Goal: Transaction & Acquisition: Purchase product/service

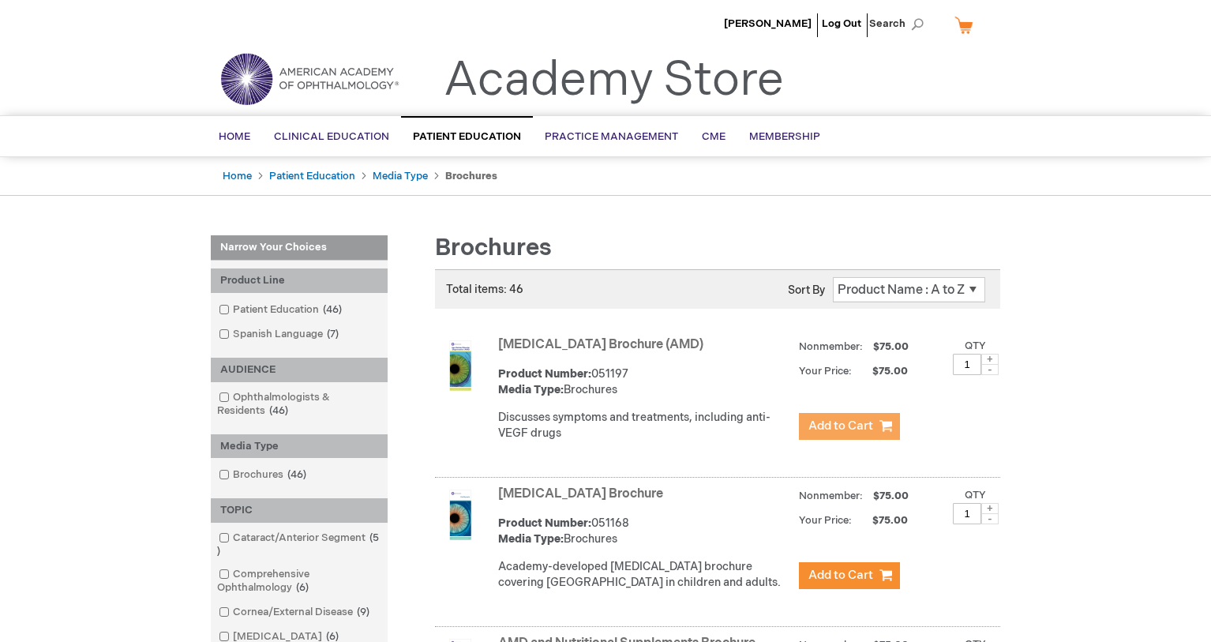
click at [824, 430] on span "Add to Cart" at bounding box center [841, 426] width 65 height 15
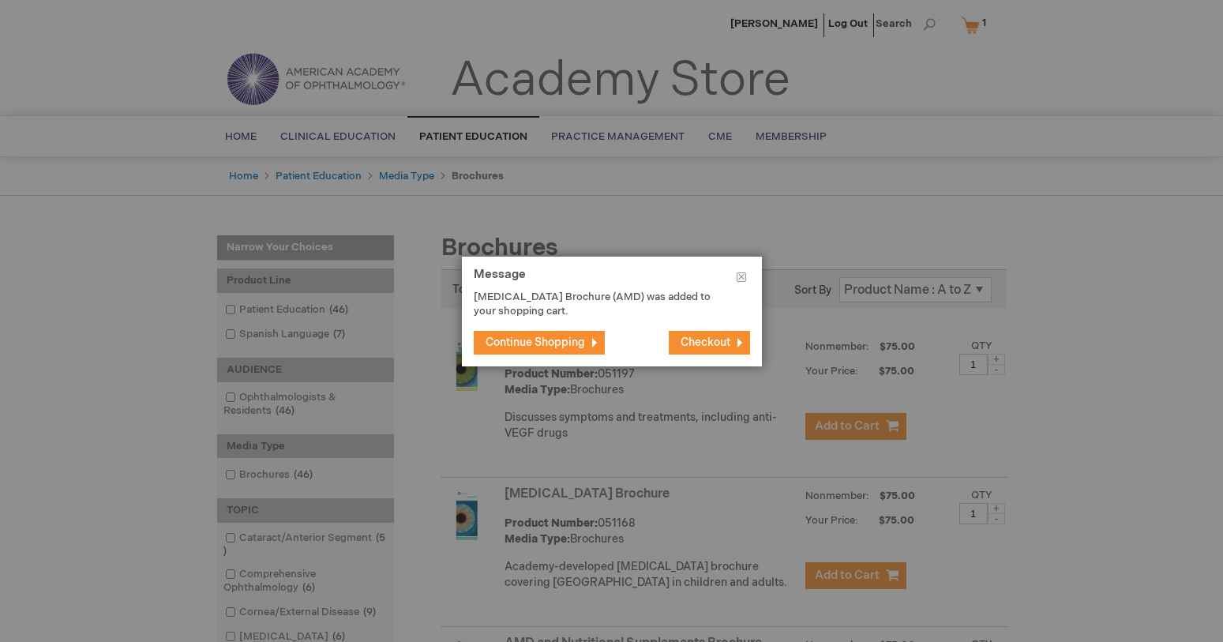
click at [516, 347] on span "Continue Shopping" at bounding box center [536, 342] width 100 height 13
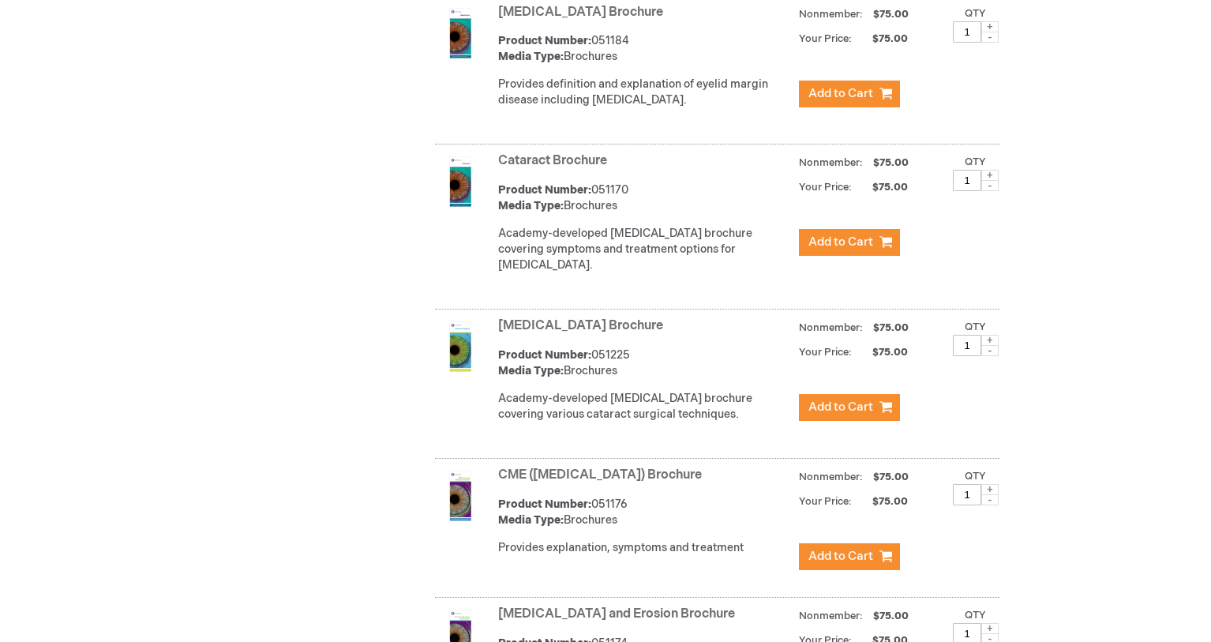
scroll to position [948, 0]
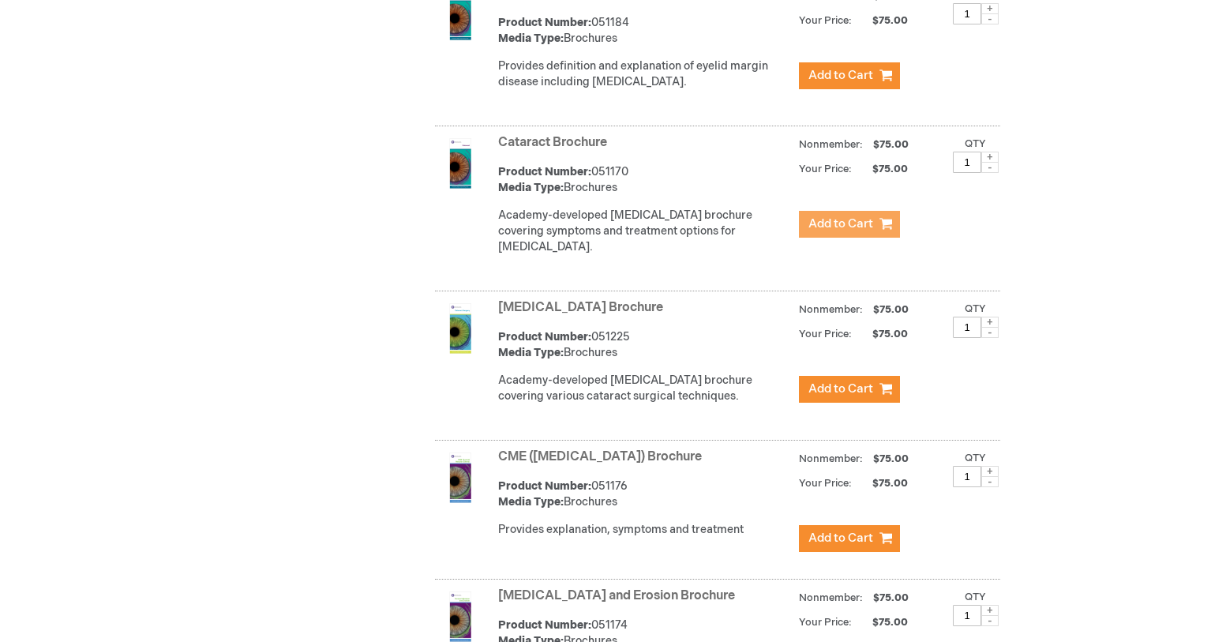
click at [835, 231] on span "Add to Cart" at bounding box center [841, 223] width 65 height 15
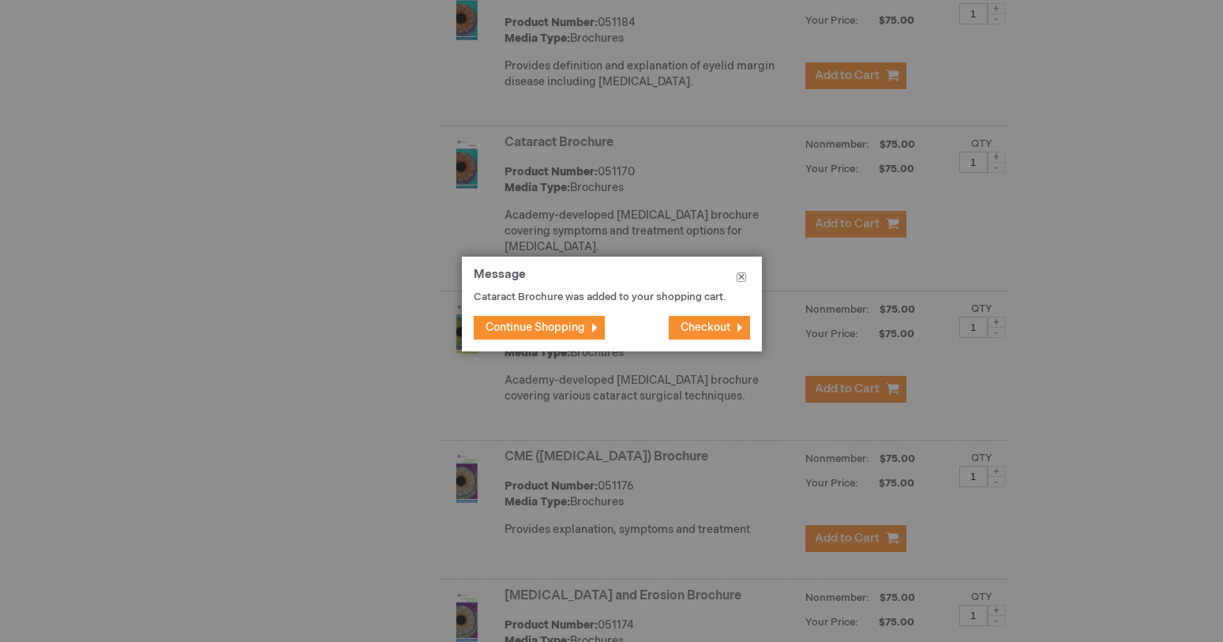
click at [740, 279] on button "Close" at bounding box center [741, 280] width 41 height 47
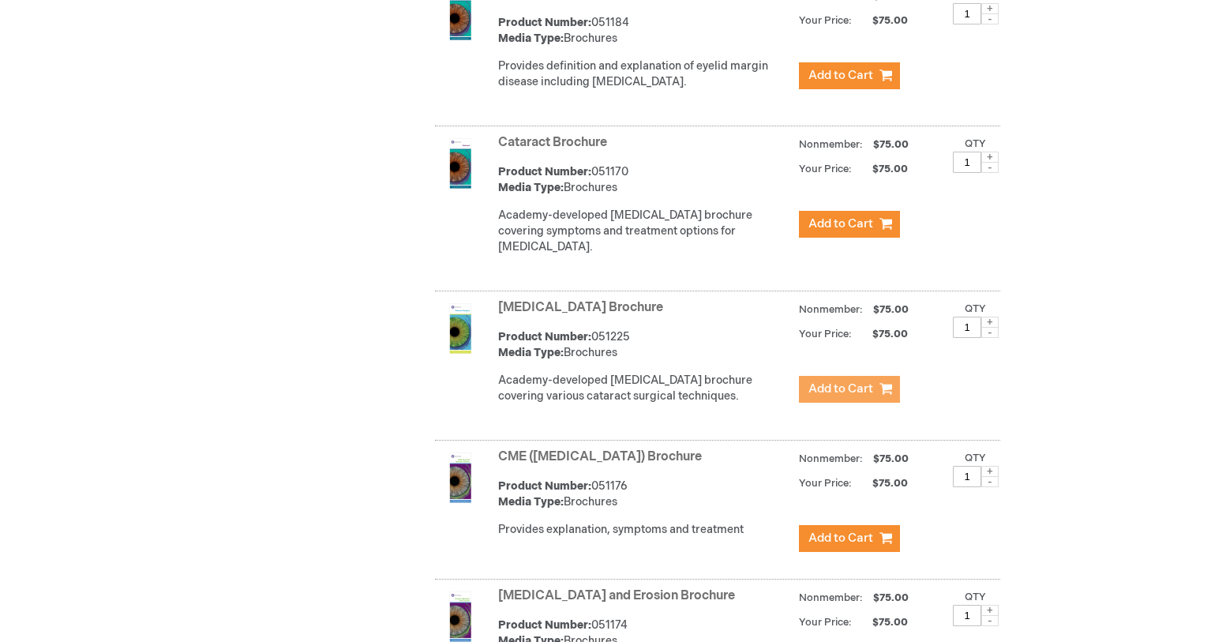
click at [831, 396] on span "Add to Cart" at bounding box center [841, 388] width 65 height 15
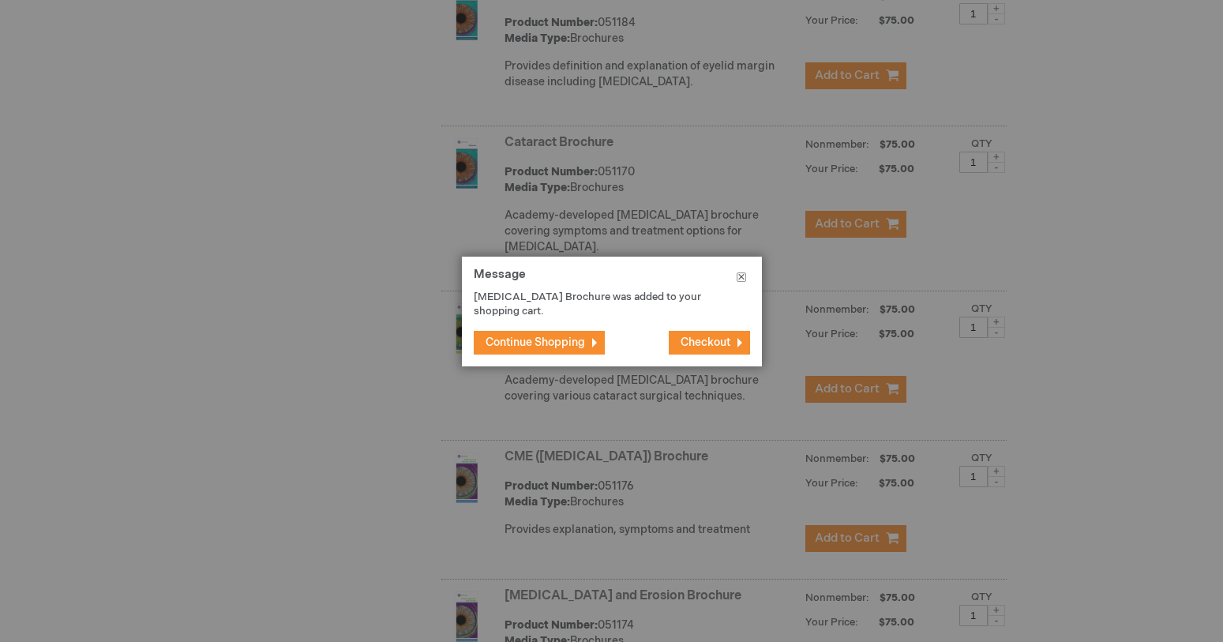
click at [741, 275] on button "Close" at bounding box center [741, 280] width 41 height 47
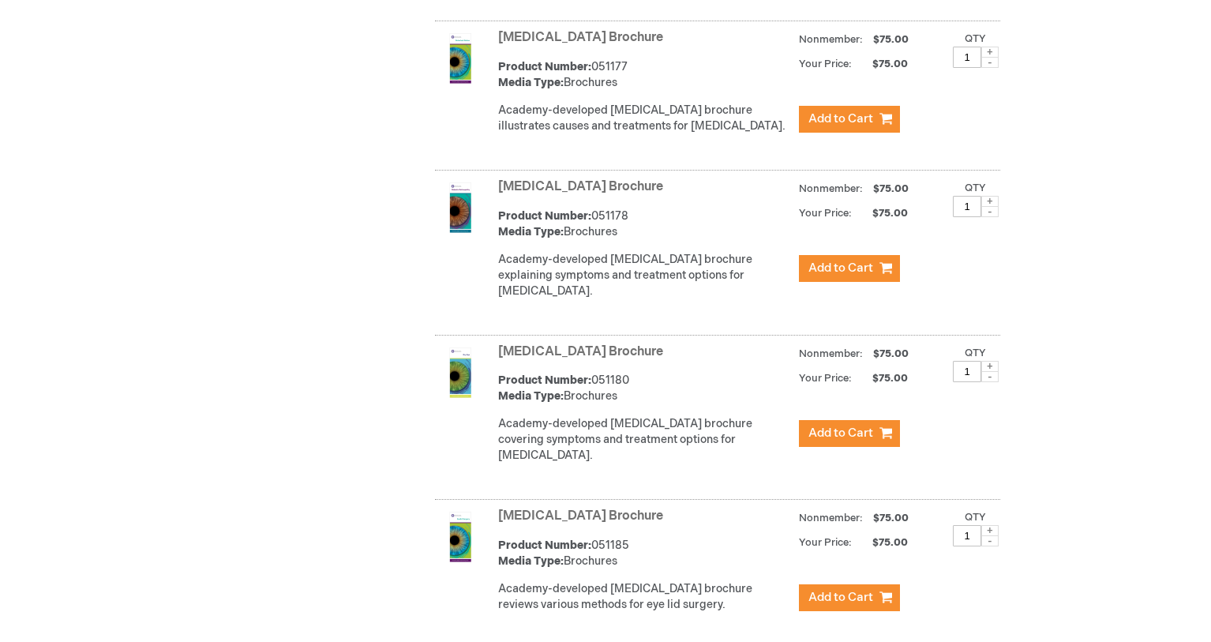
scroll to position [1816, 0]
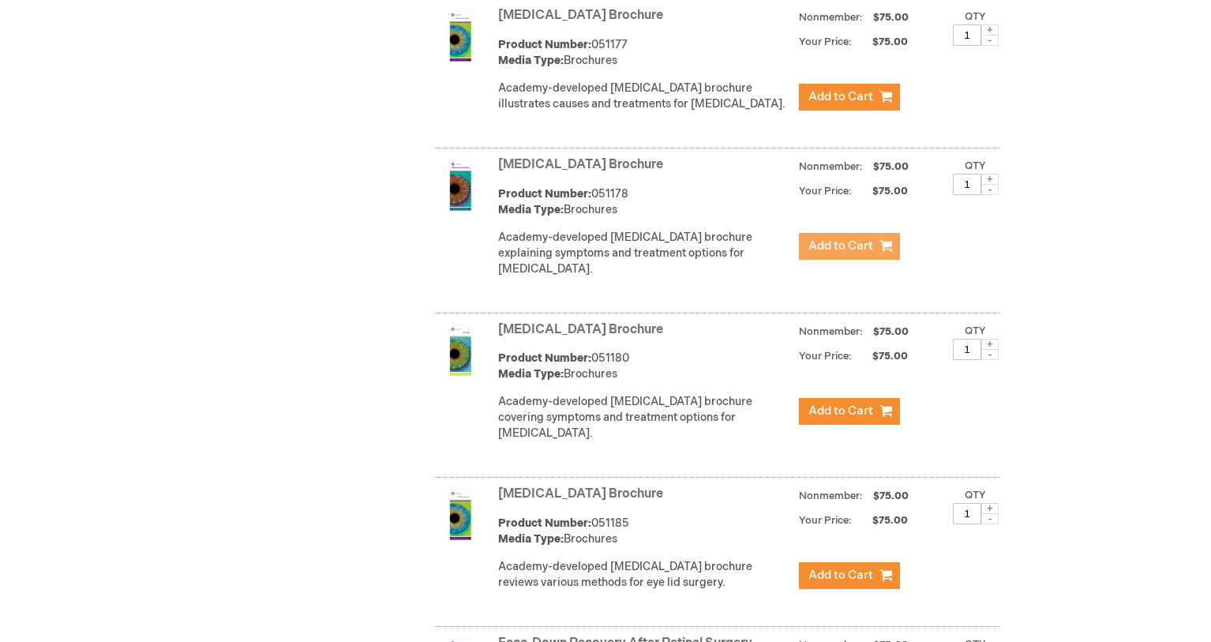
click at [852, 254] on span "Add to Cart" at bounding box center [841, 245] width 65 height 15
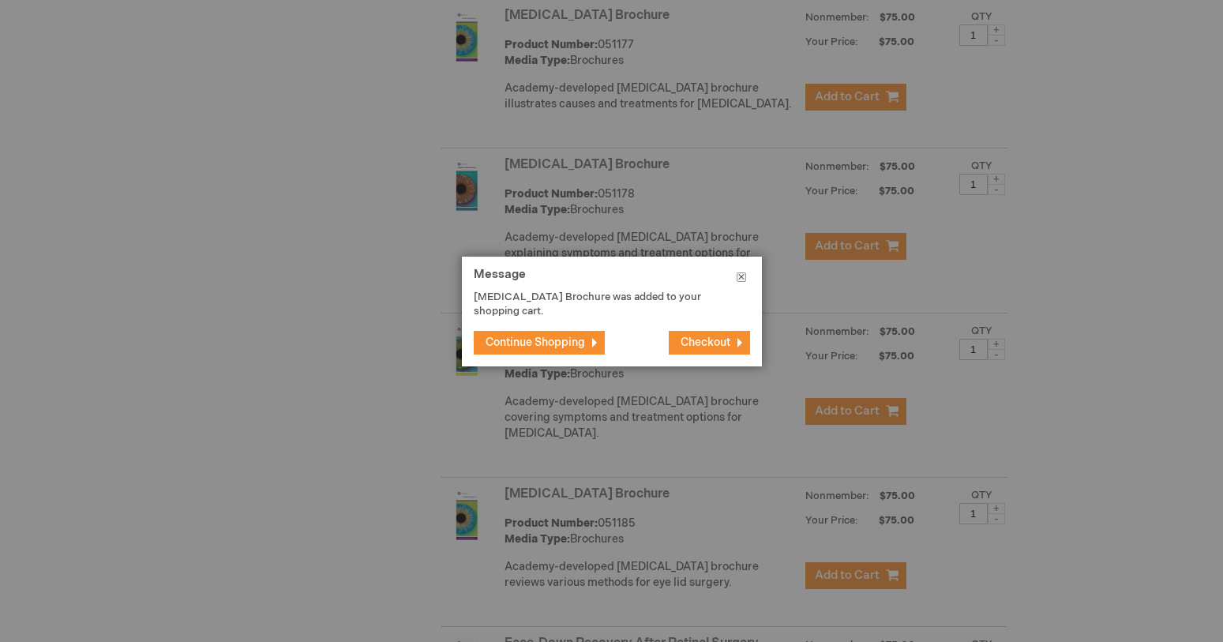
click at [742, 276] on button "Close" at bounding box center [741, 280] width 41 height 47
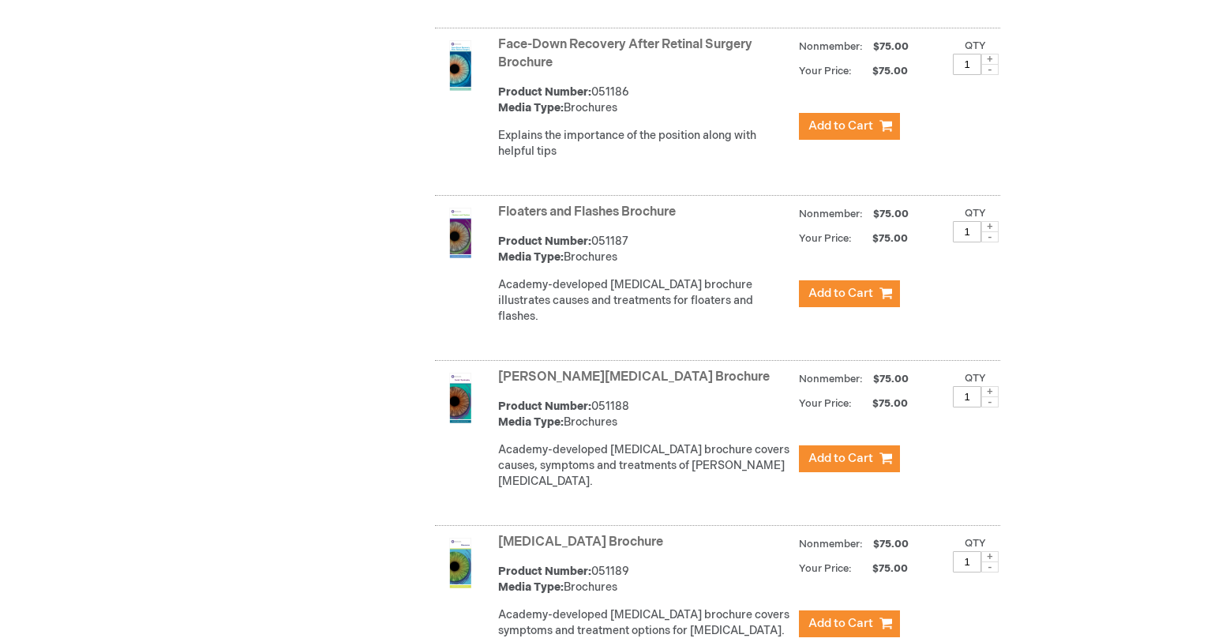
scroll to position [2448, 0]
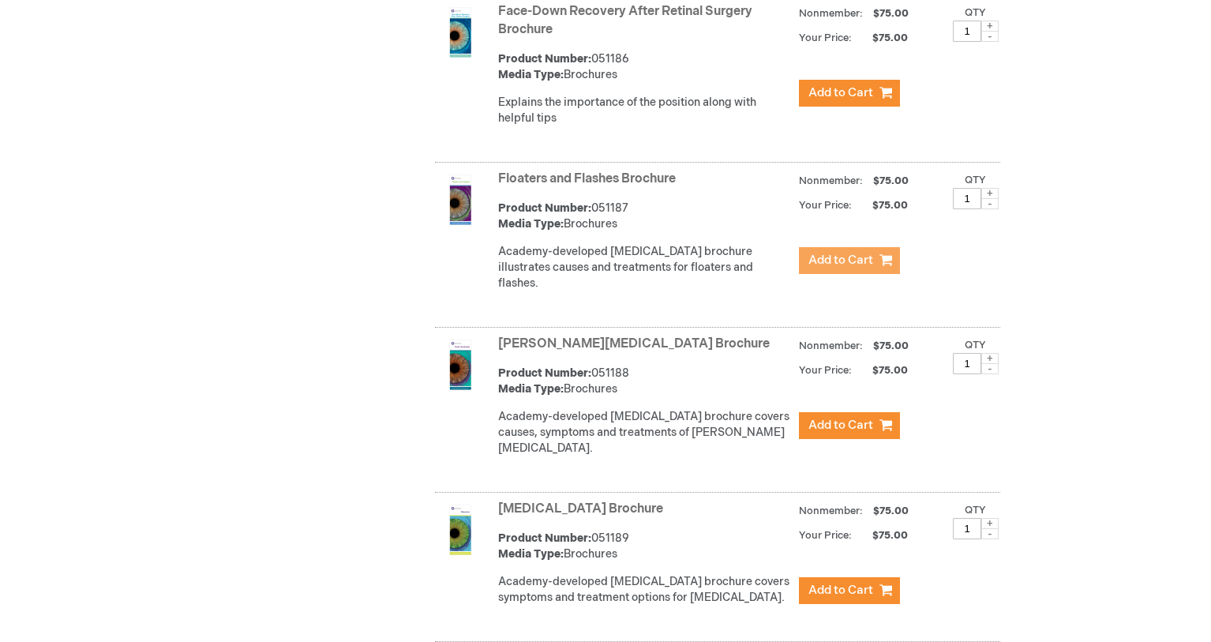
click at [844, 259] on span "Add to Cart" at bounding box center [841, 260] width 65 height 15
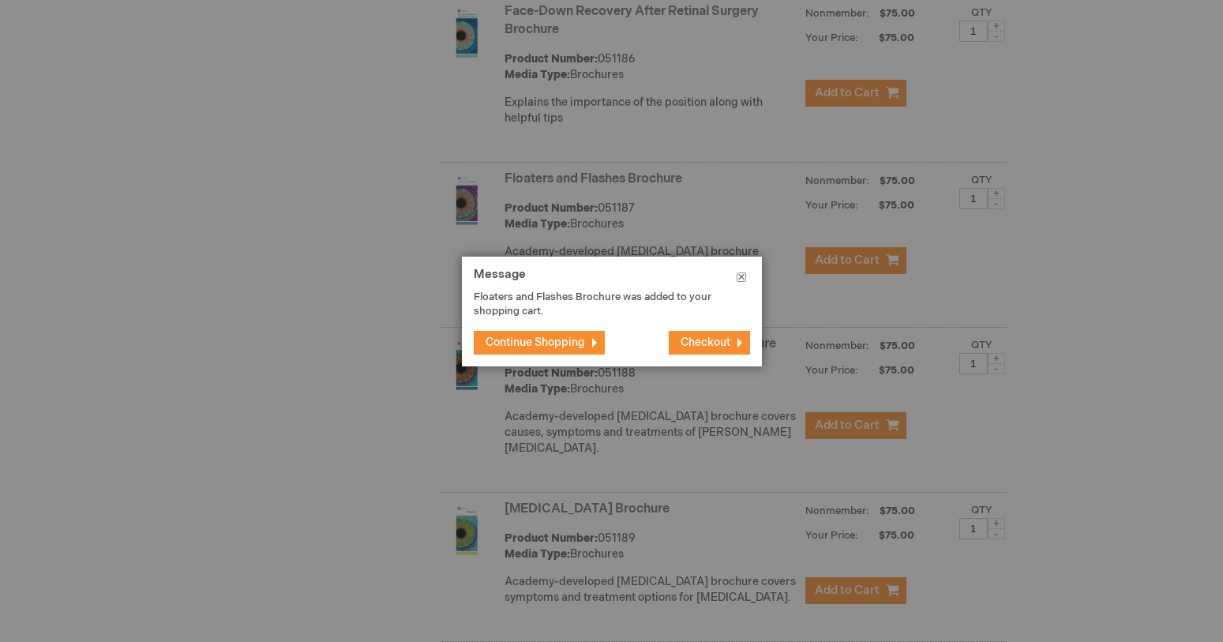
click at [746, 279] on button "Close" at bounding box center [741, 280] width 41 height 47
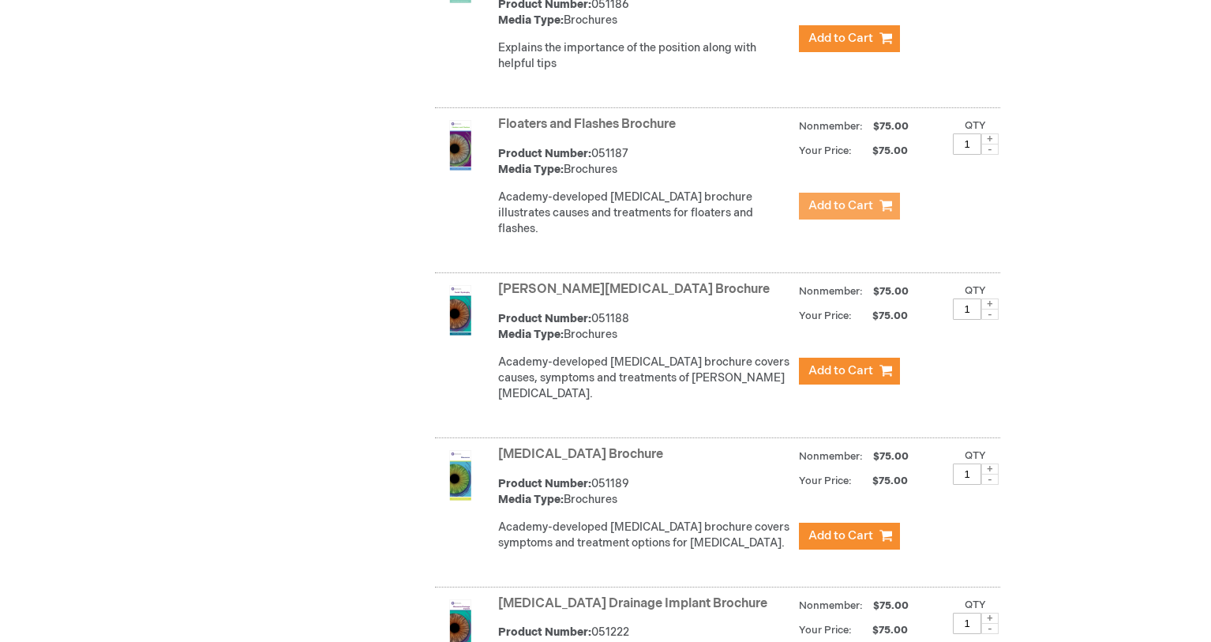
scroll to position [2606, 0]
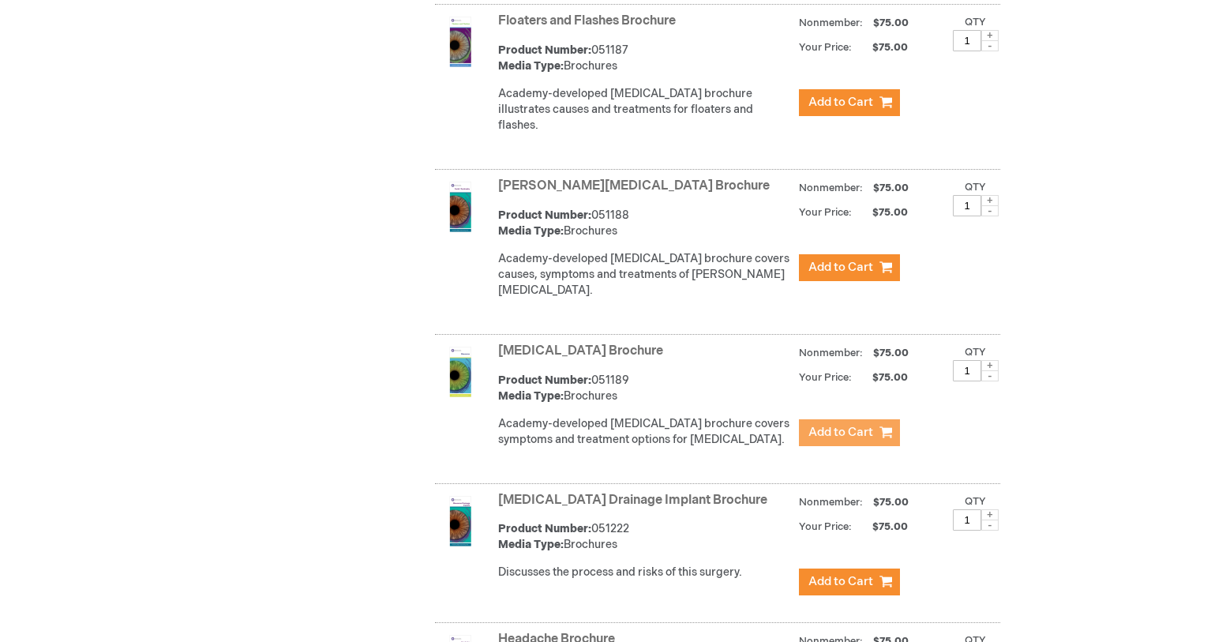
click at [846, 425] on span "Add to Cart" at bounding box center [841, 432] width 65 height 15
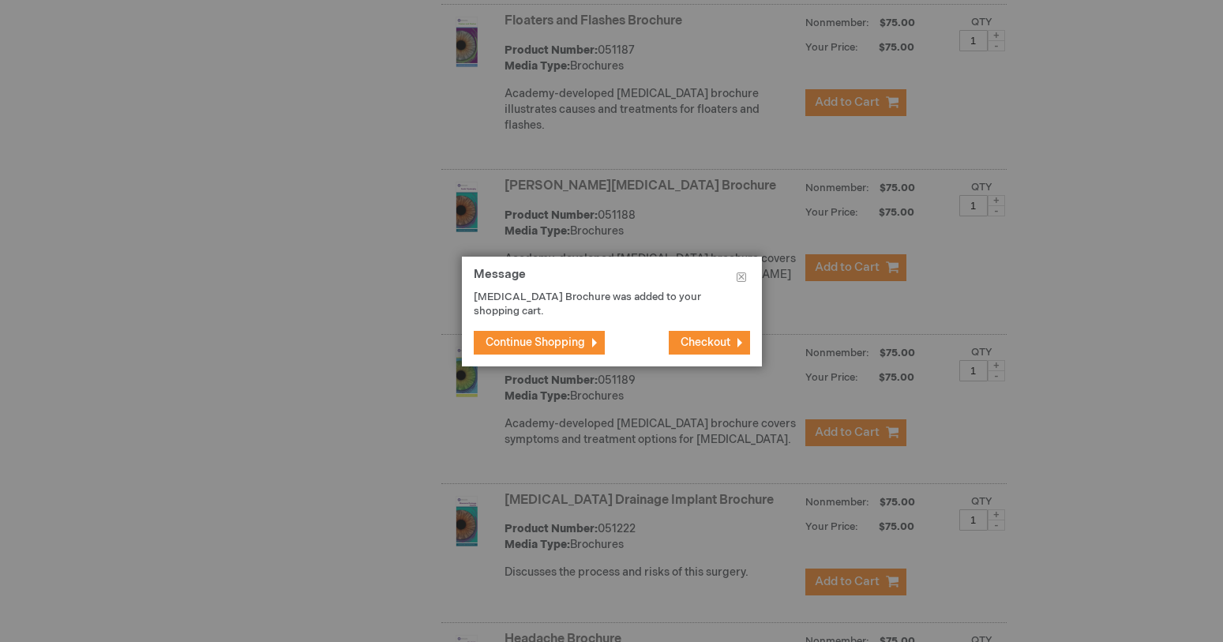
click at [549, 345] on span "Continue Shopping" at bounding box center [536, 342] width 100 height 13
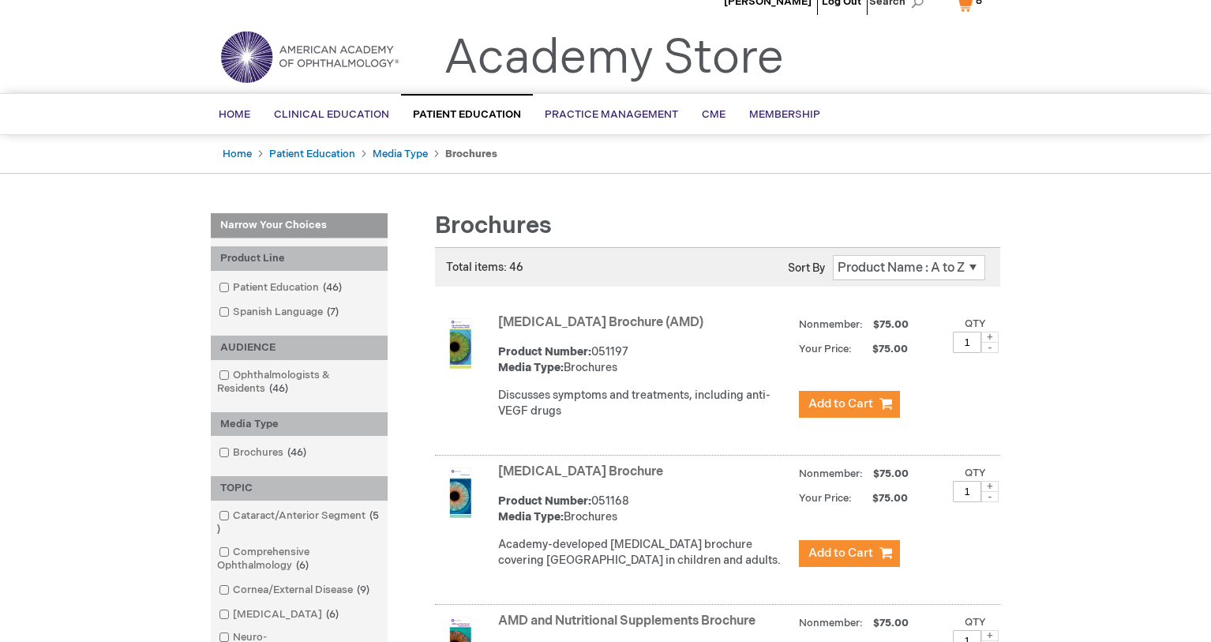
scroll to position [0, 0]
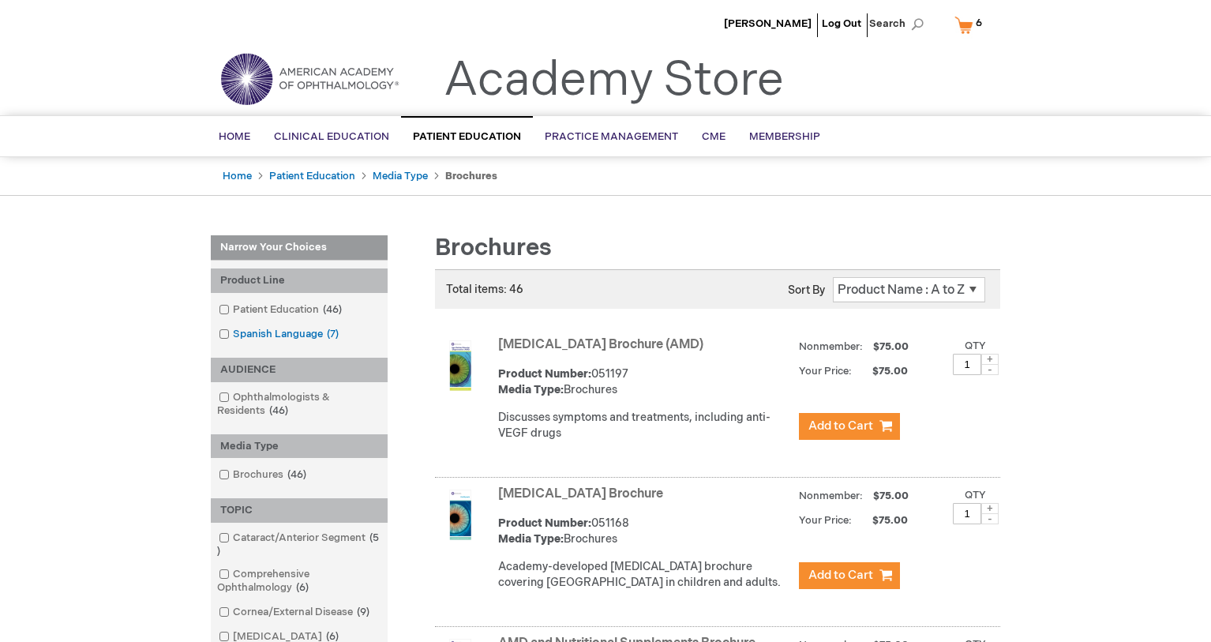
click at [271, 337] on link "Spanish Language 7 items" at bounding box center [280, 334] width 130 height 15
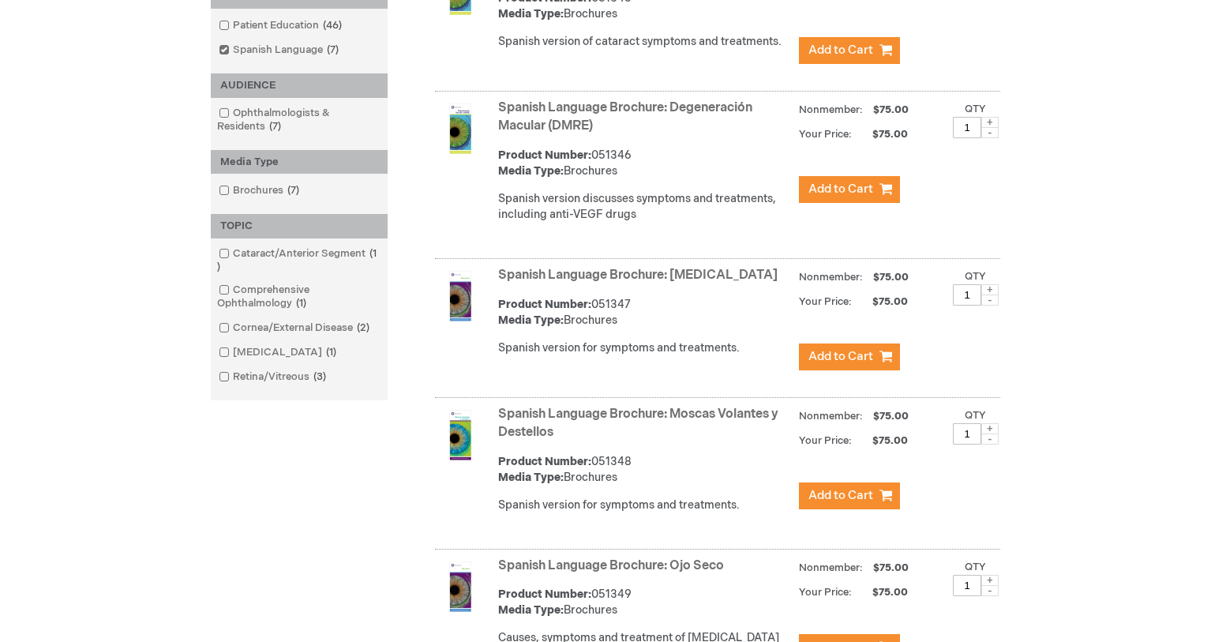
scroll to position [93, 0]
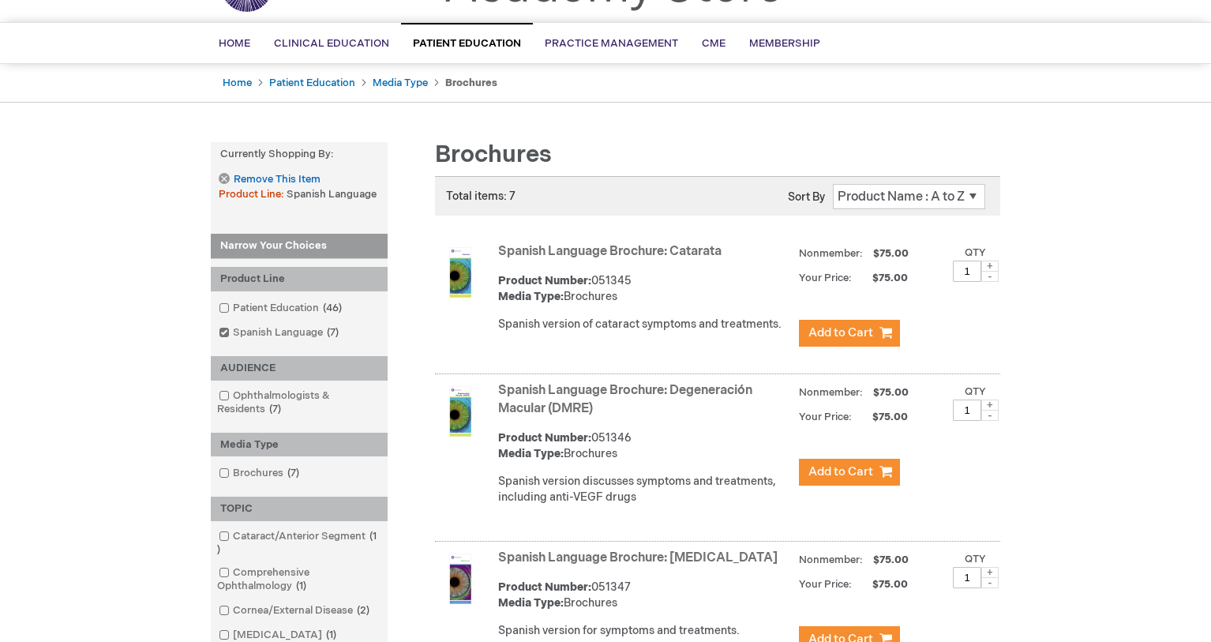
drag, startPoint x: 637, startPoint y: 182, endPoint x: 501, endPoint y: 242, distance: 147.8
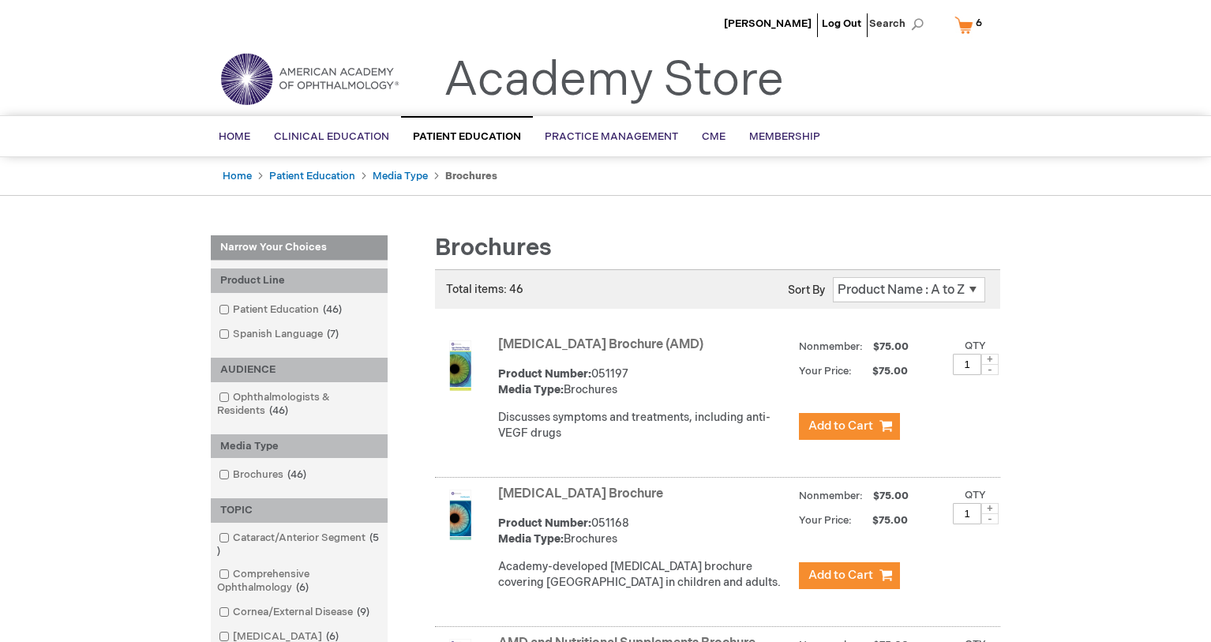
click at [971, 28] on link "My Cart 6 6 items" at bounding box center [972, 25] width 41 height 28
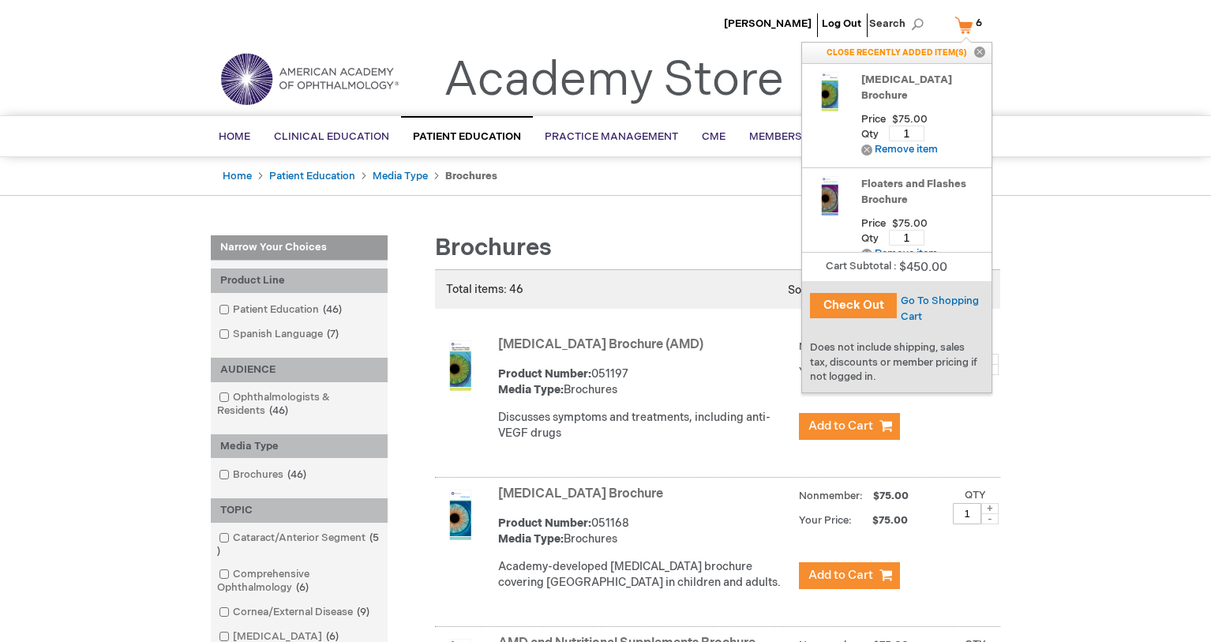
click at [839, 313] on button "Check Out" at bounding box center [853, 305] width 87 height 25
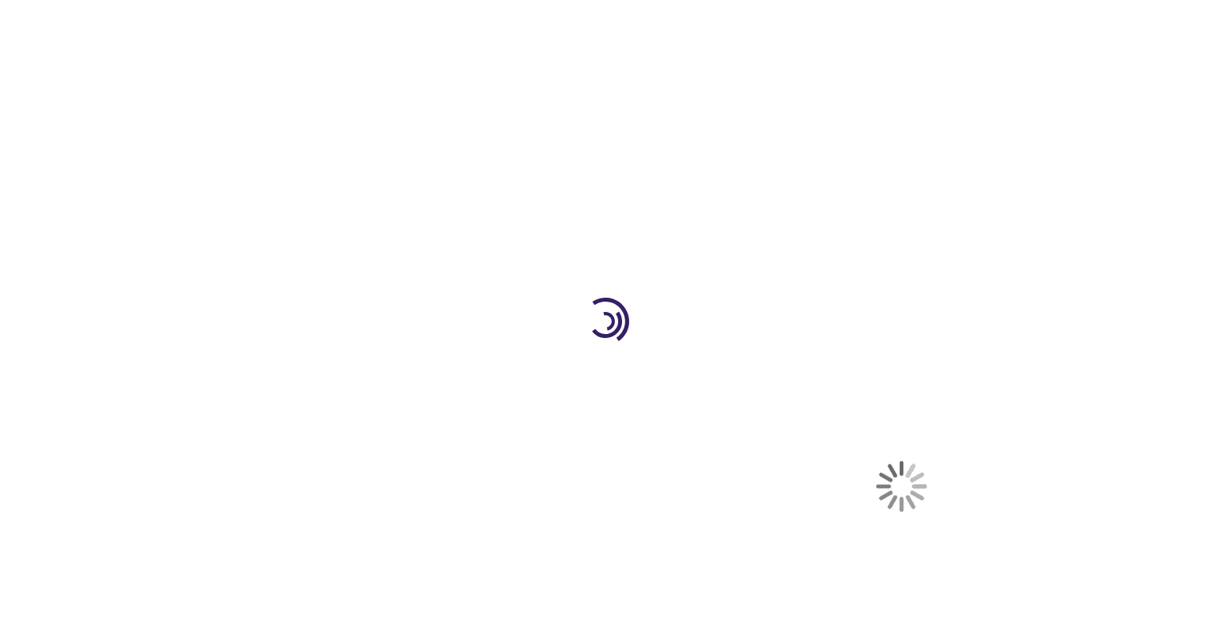
select select "US"
select select "18"
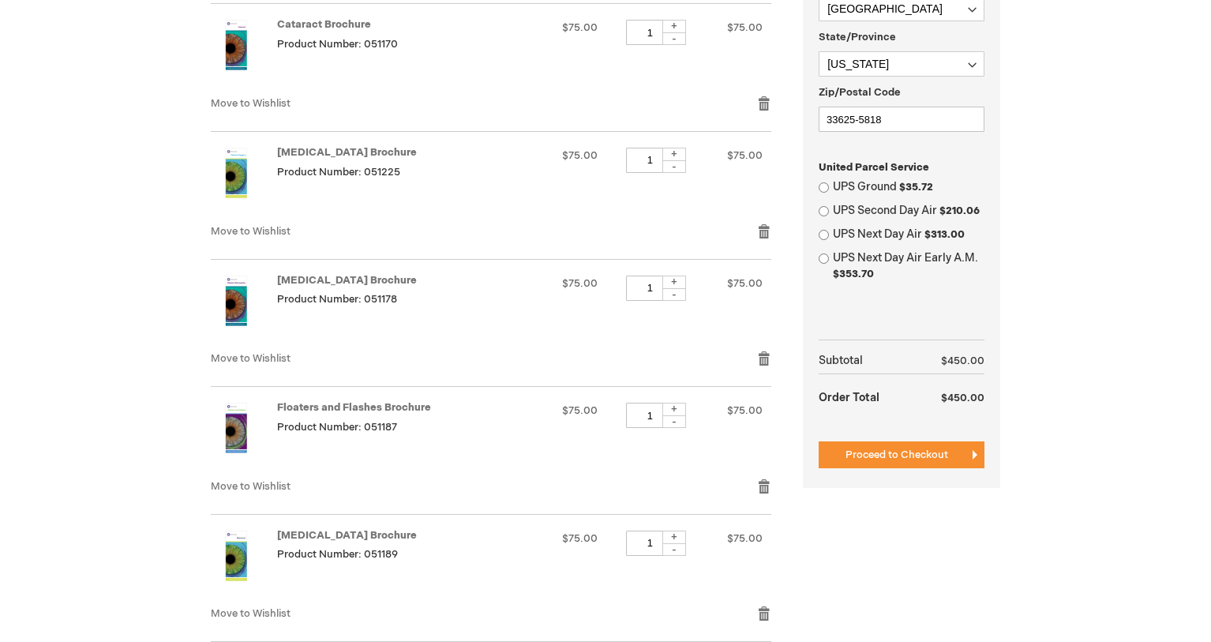
scroll to position [553, 0]
click at [822, 184] on input "UPS Ground $35.72" at bounding box center [824, 187] width 10 height 10
radio input "true"
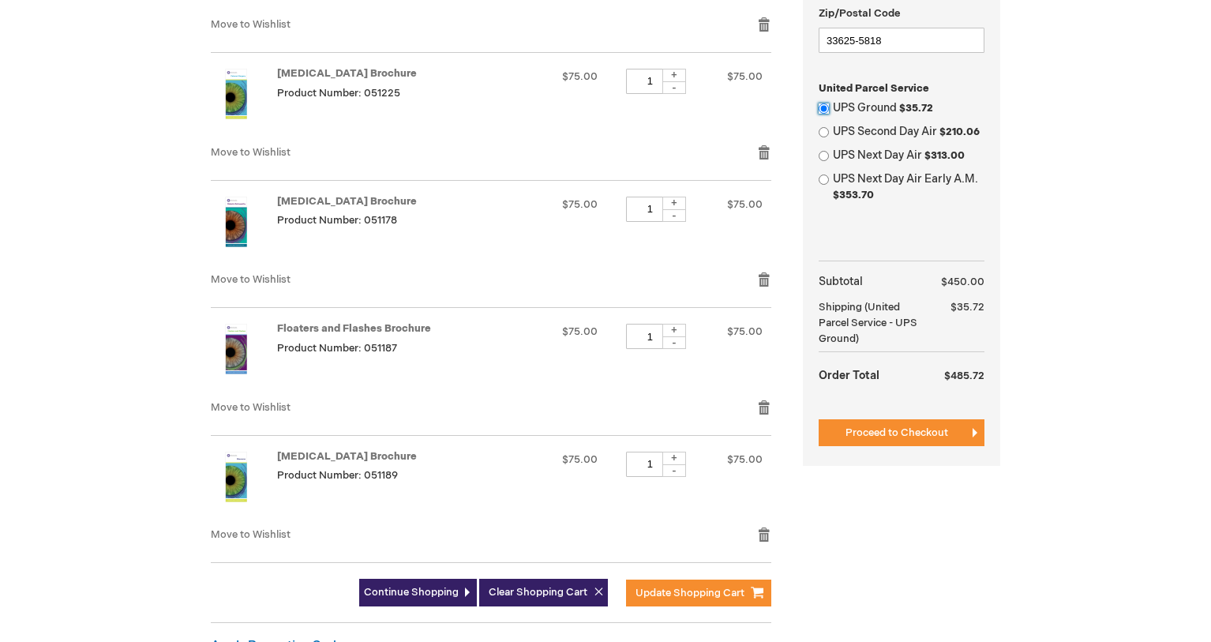
scroll to position [632, 0]
click at [915, 433] on span "Proceed to Checkout" at bounding box center [897, 432] width 103 height 13
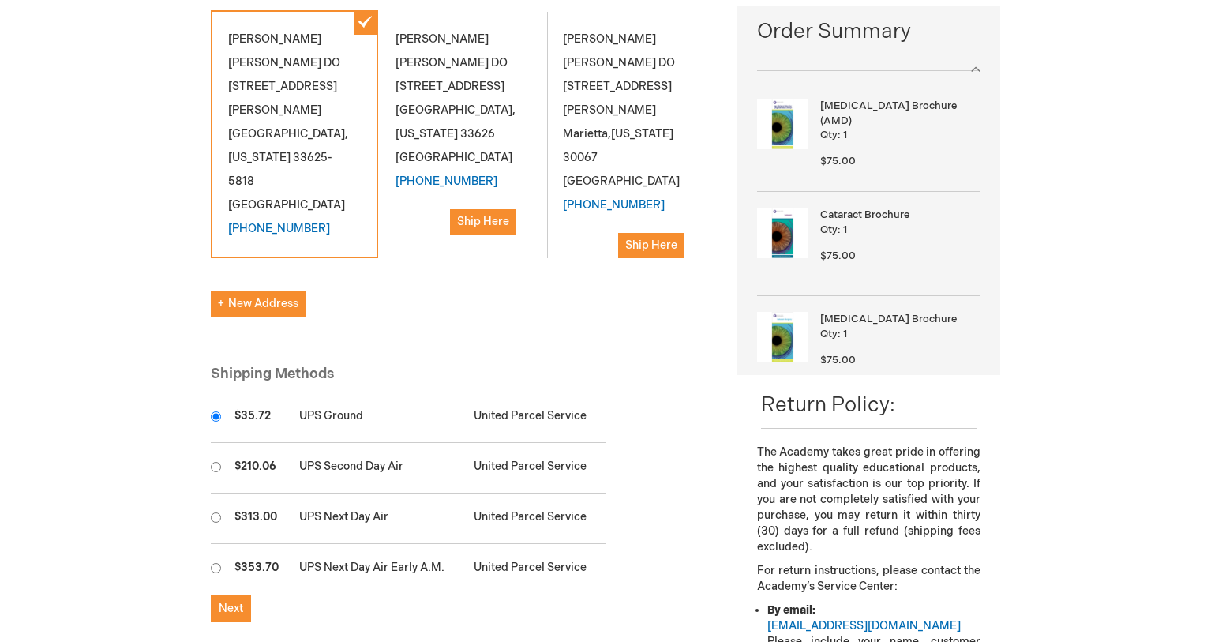
scroll to position [316, 0]
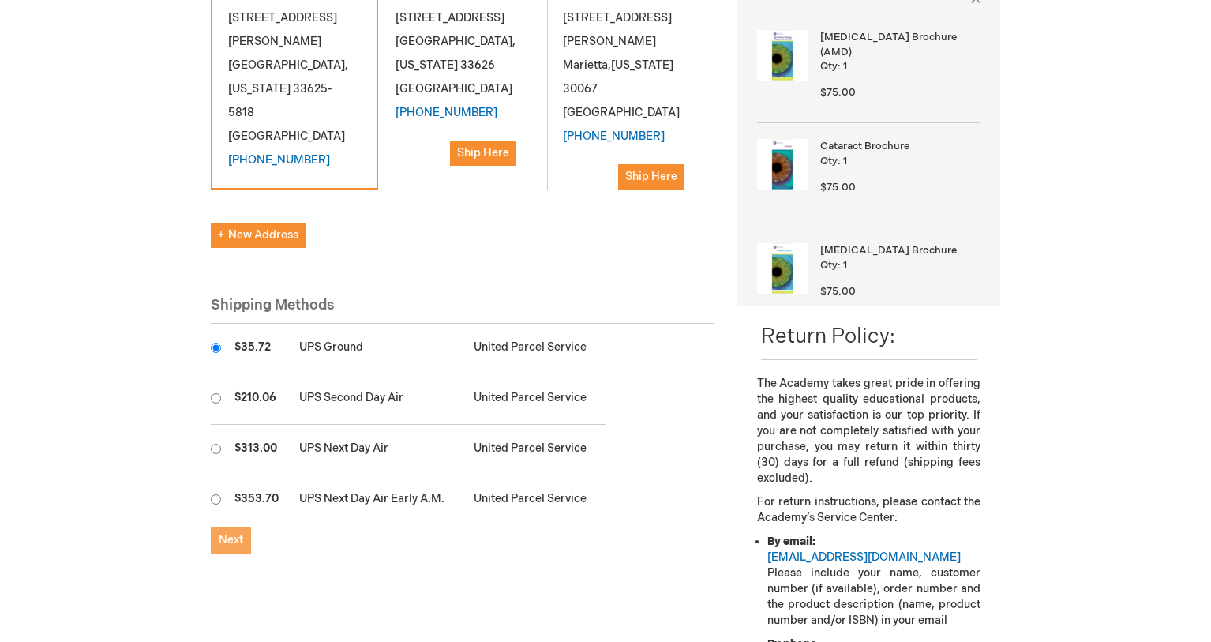
click at [239, 533] on span "Next" at bounding box center [231, 539] width 24 height 13
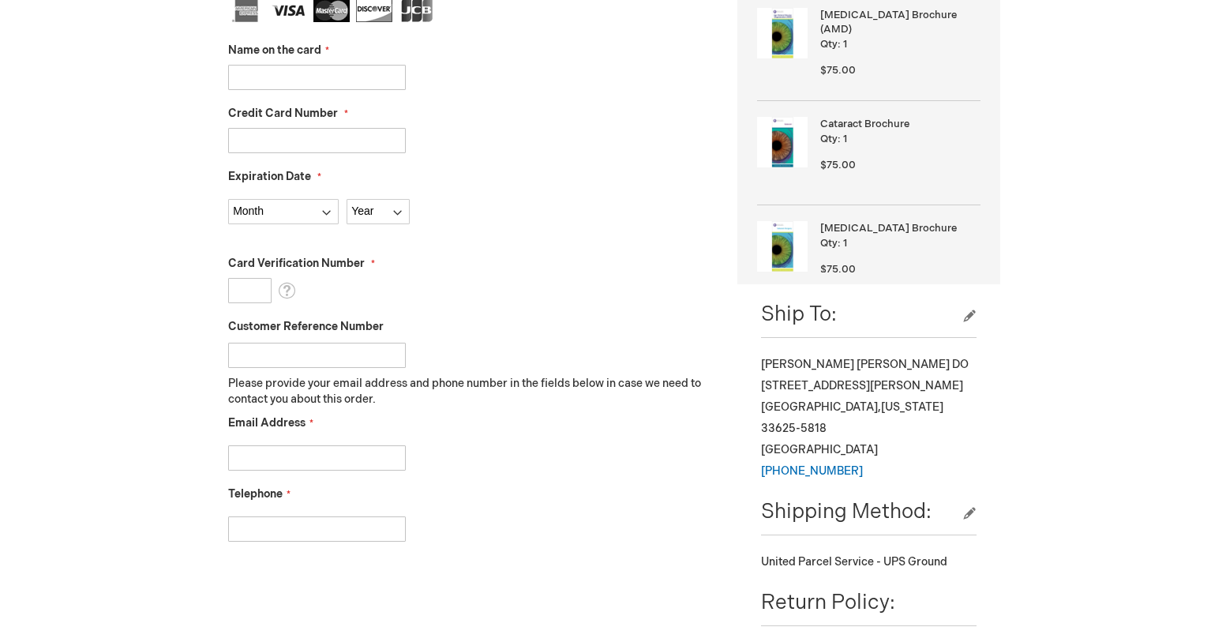
scroll to position [474, 0]
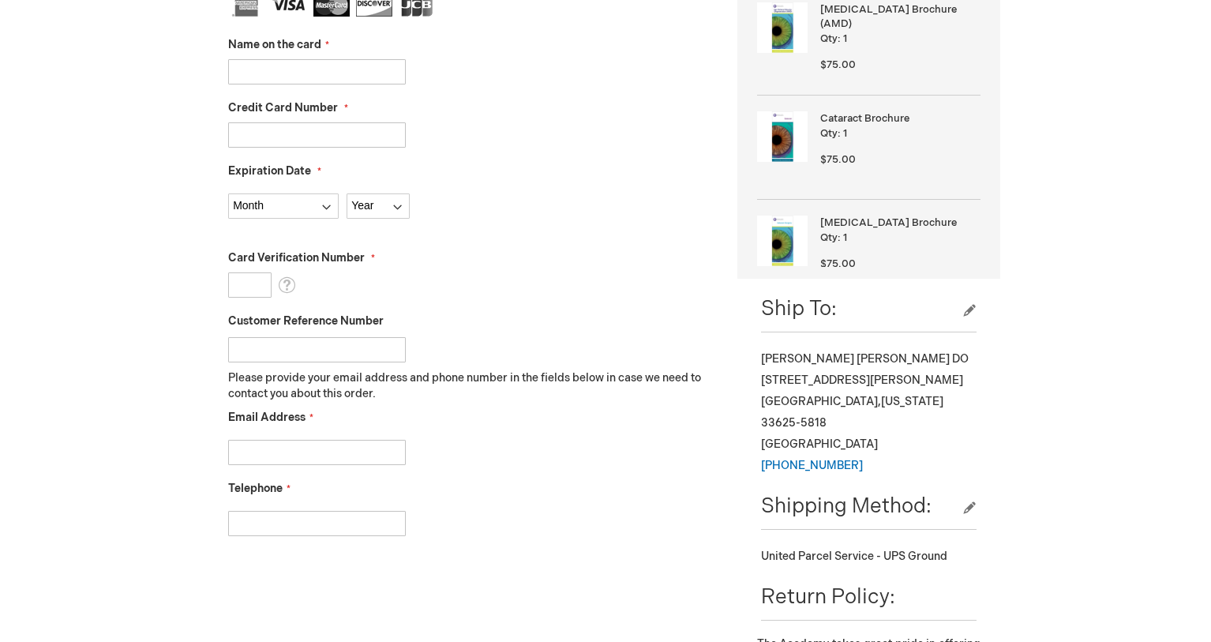
click at [306, 71] on input "Name on the card" at bounding box center [317, 71] width 178 height 25
type input "[PERSON_NAME]"
type input "371674321271002"
click at [263, 221] on fieldset "Name on the card Jorge Malouf Credit Card Number 371674321271002 Expiration Dat…" at bounding box center [471, 272] width 486 height 559
click at [261, 209] on select "Month 01 - January 02 - February 03 - March 04 - April 05 - May 06 - June 07 - …" at bounding box center [283, 205] width 111 height 25
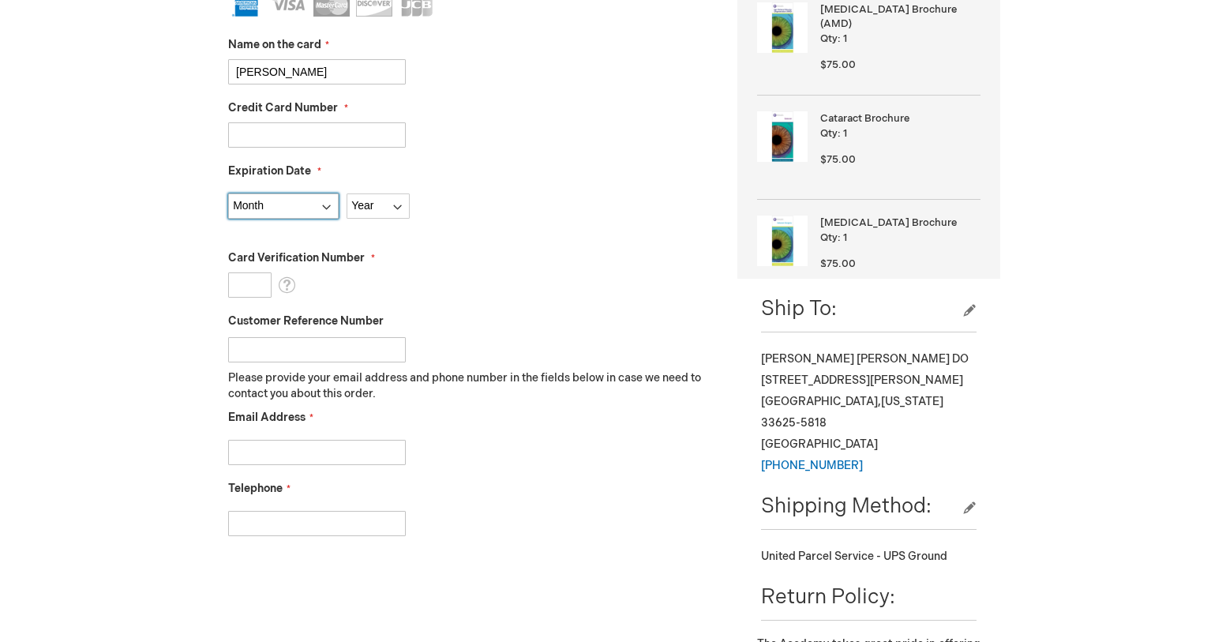
select select "10"
click at [228, 193] on select "Month 01 - January 02 - February 03 - March 04 - April 05 - May 06 - June 07 - …" at bounding box center [283, 205] width 111 height 25
click at [359, 204] on select "Year 2025 2026 2027 2028 2029 2030 2031 2032 2033 2034 2035" at bounding box center [378, 205] width 63 height 25
select select "2029"
click at [347, 193] on select "Year 2025 2026 2027 2028 2029 2030 2031 2032 2033 2034 2035" at bounding box center [378, 205] width 63 height 25
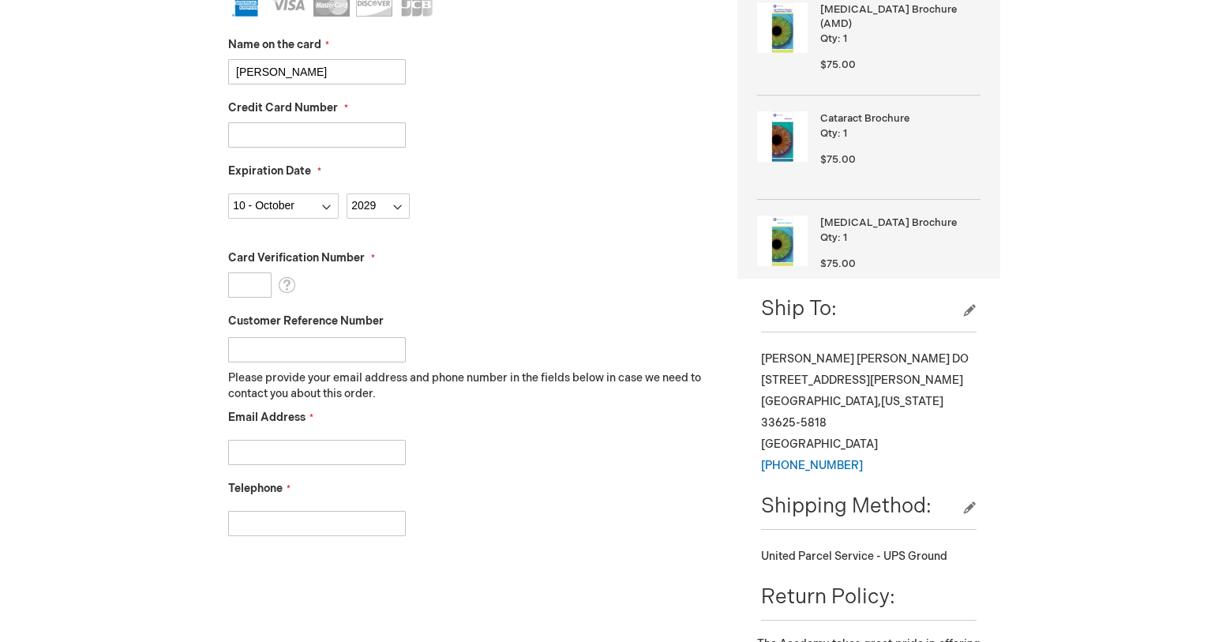
click at [245, 270] on div "Card Verification Number What is this?" at bounding box center [471, 273] width 486 height 47
click at [250, 272] on div "Card Verification Number What is this?" at bounding box center [471, 273] width 486 height 47
click at [251, 285] on input "Card Verification Number" at bounding box center [249, 284] width 43 height 25
type input "4049"
click at [636, 163] on div "Expiration Date Month 01 - January 02 - February 03 - March 04 - April 05 - May…" at bounding box center [471, 190] width 486 height 55
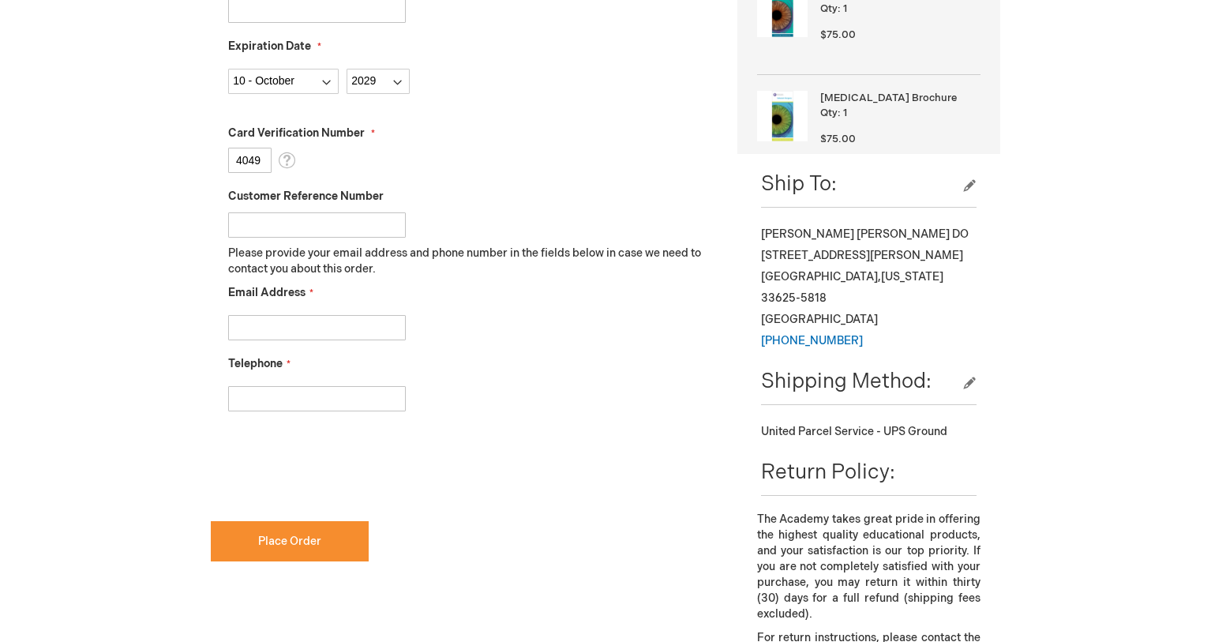
scroll to position [632, 0]
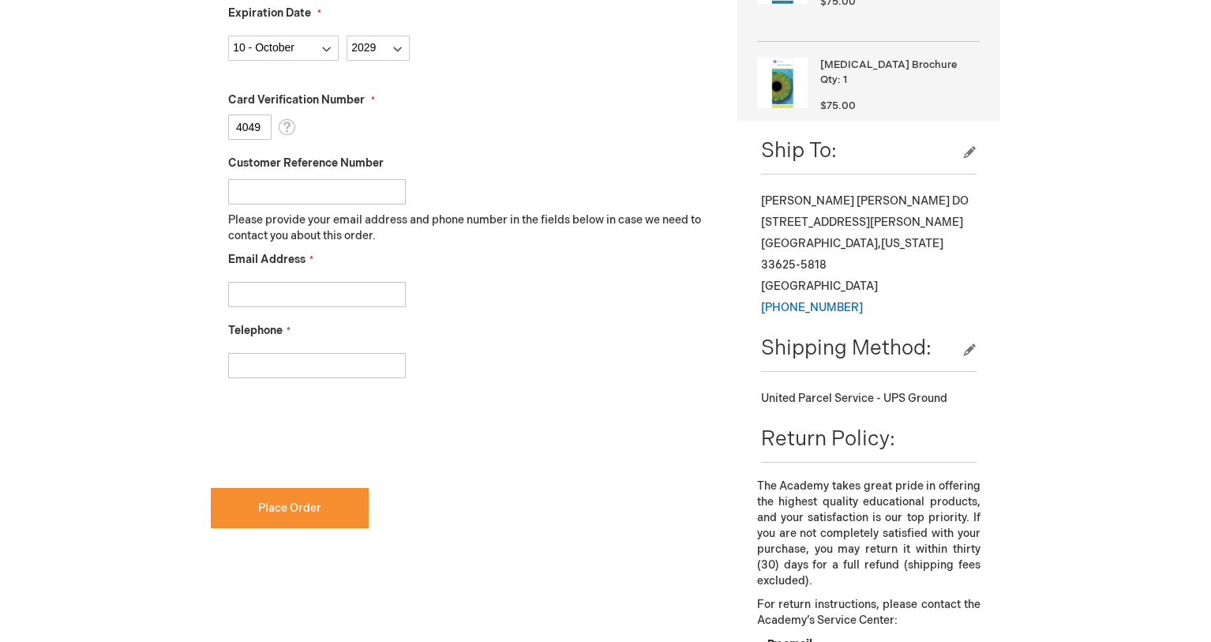
click at [353, 294] on input "Email Address" at bounding box center [317, 294] width 178 height 25
type input "maloufeye@gmail.com"
drag, startPoint x: 333, startPoint y: 362, endPoint x: -58, endPoint y: 364, distance: 391.7
type input "2022947766"
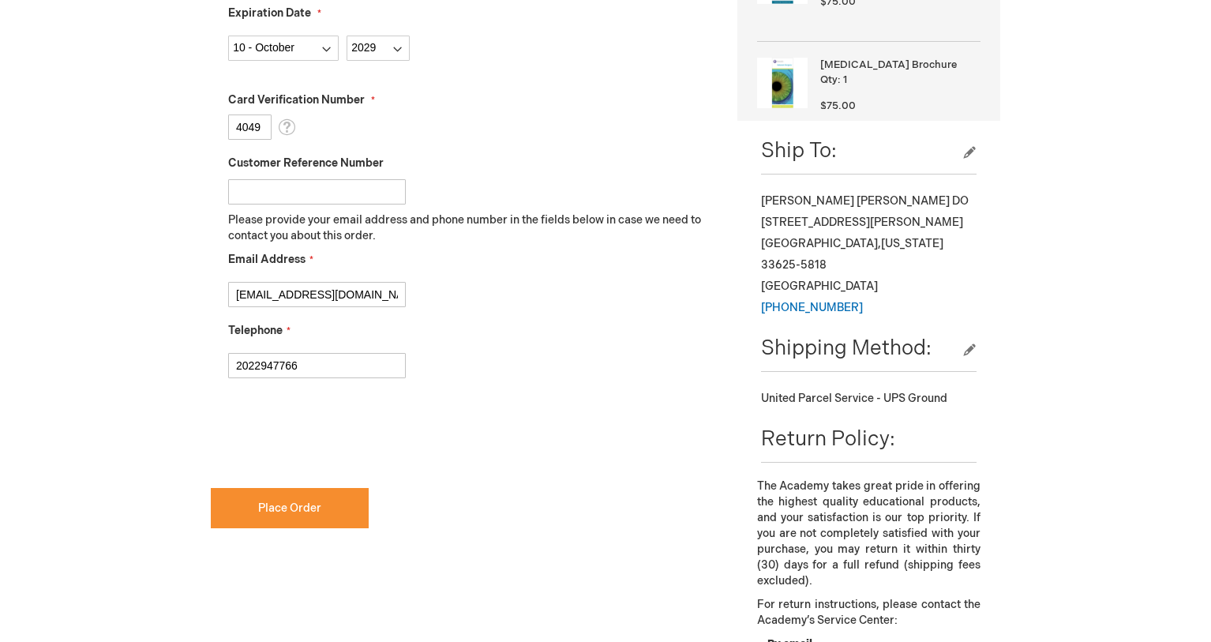
checkbox input "true"
click at [345, 512] on button "Place Order" at bounding box center [290, 508] width 158 height 40
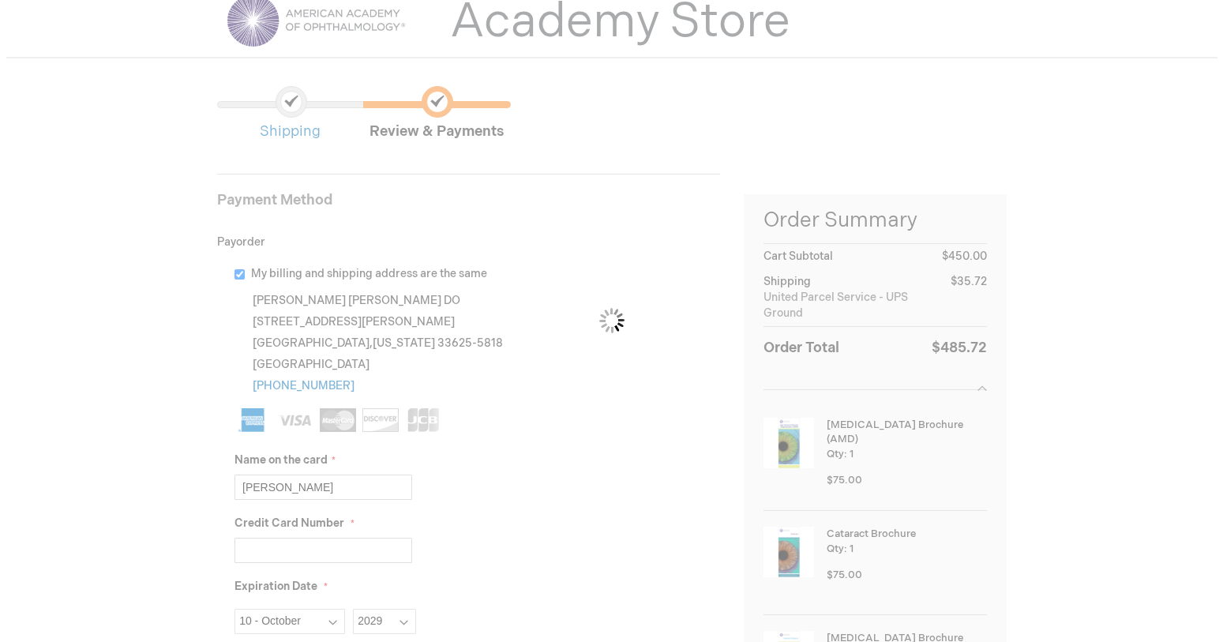
scroll to position [0, 0]
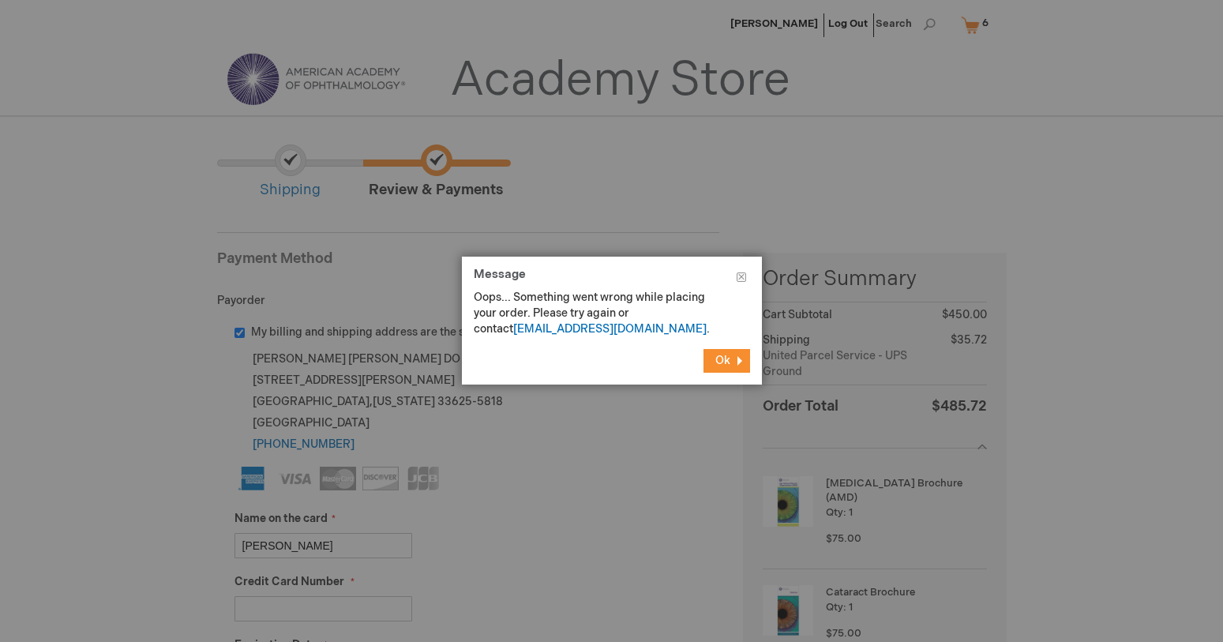
click at [724, 363] on span "Ok" at bounding box center [722, 360] width 15 height 13
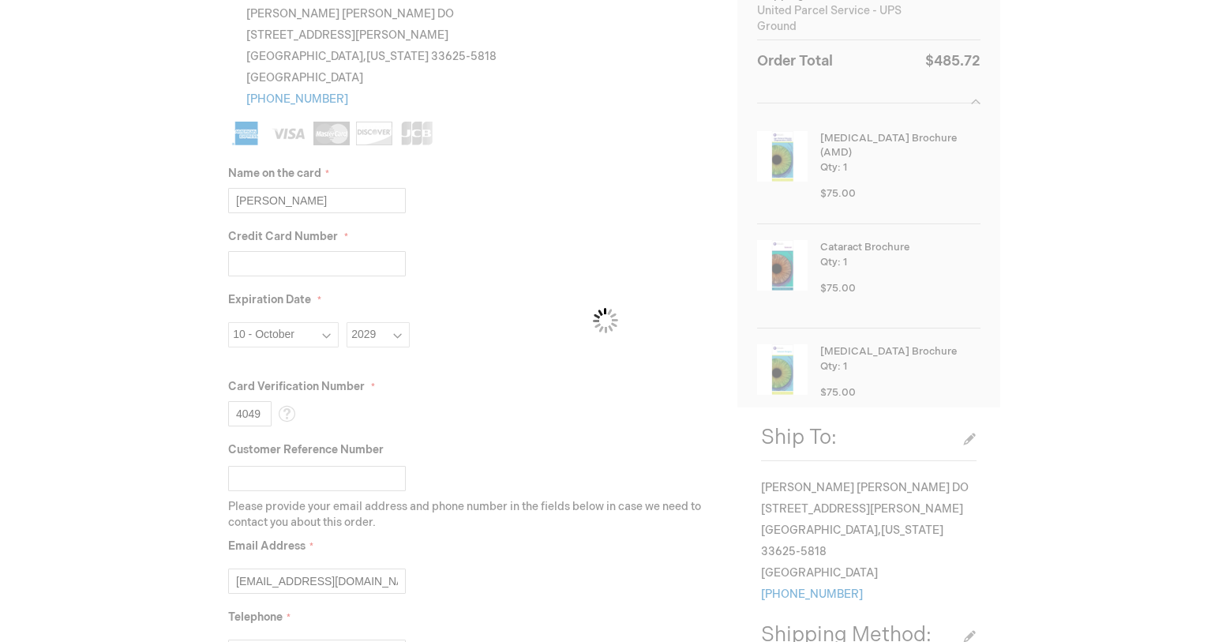
scroll to position [334, 0]
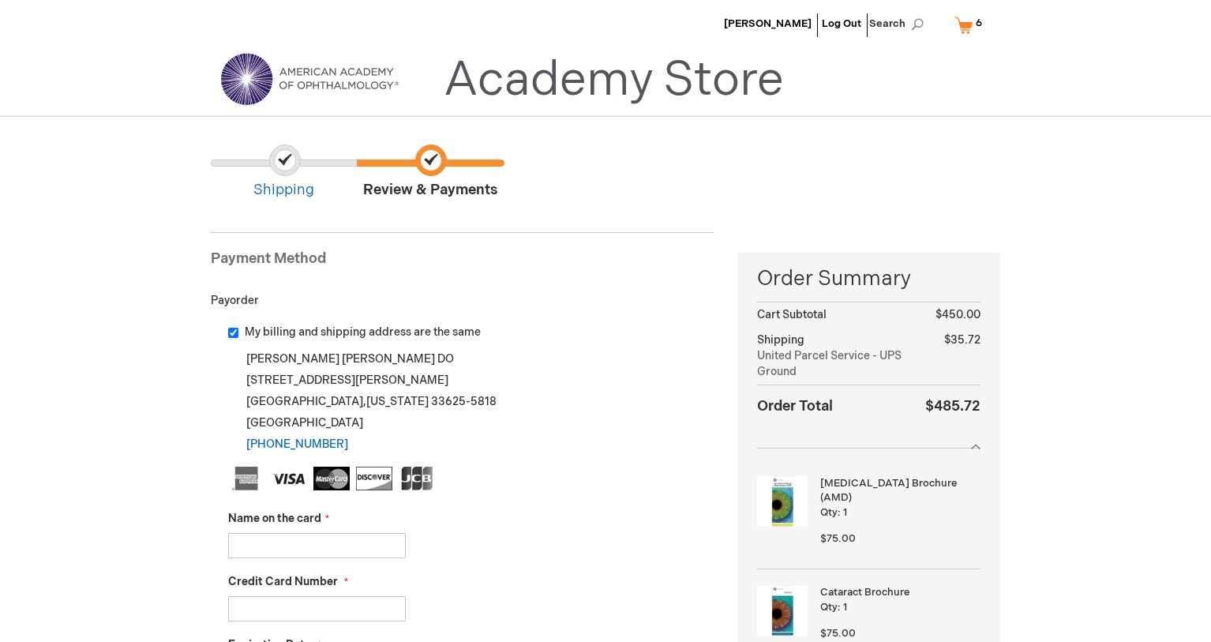
click at [329, 548] on input "Name on the card" at bounding box center [317, 545] width 178 height 25
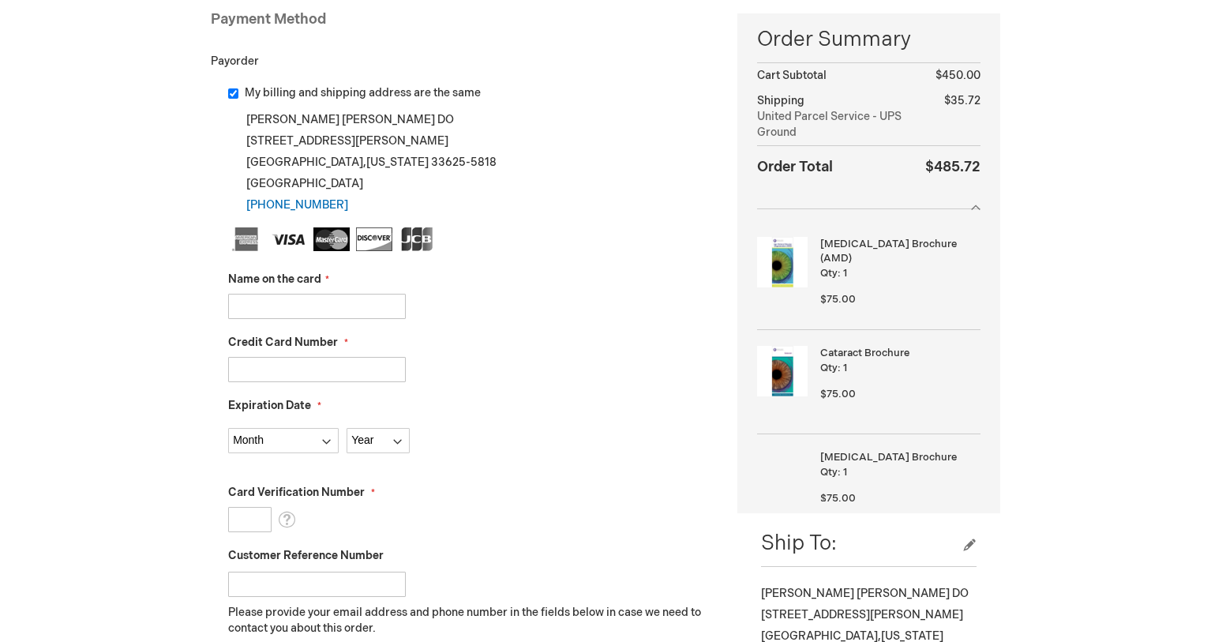
scroll to position [158, 0]
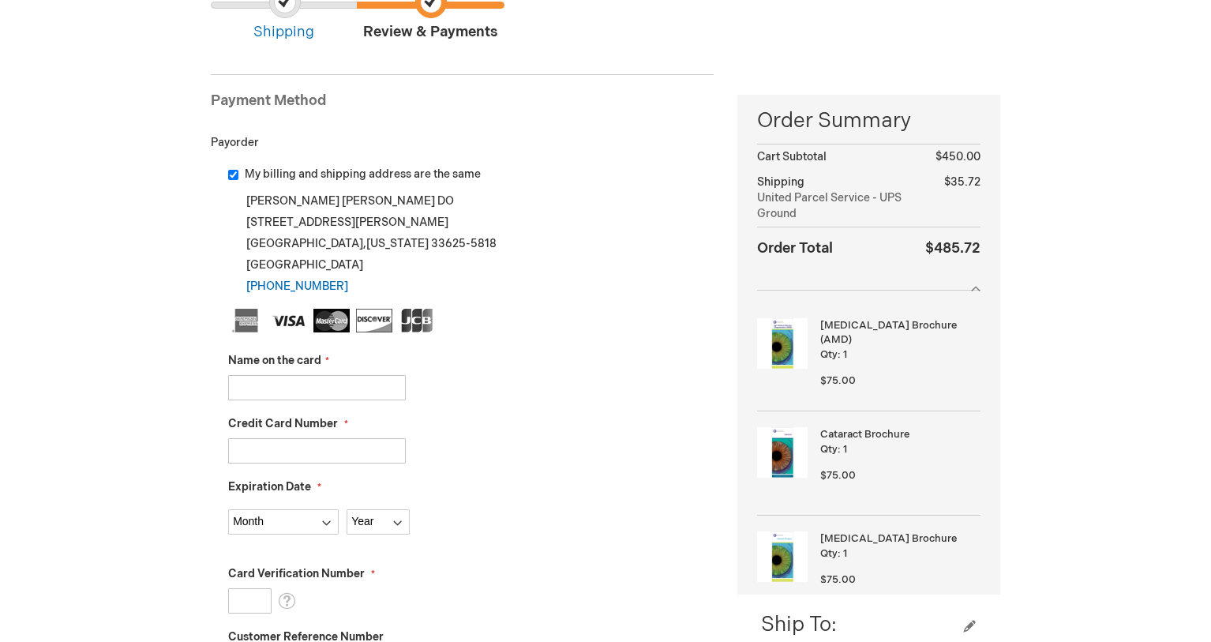
click at [387, 387] on input "Name on the card" at bounding box center [317, 387] width 178 height 25
type input "[PERSON_NAME]"
click at [325, 455] on input "Credit Card Number" at bounding box center [317, 450] width 178 height 25
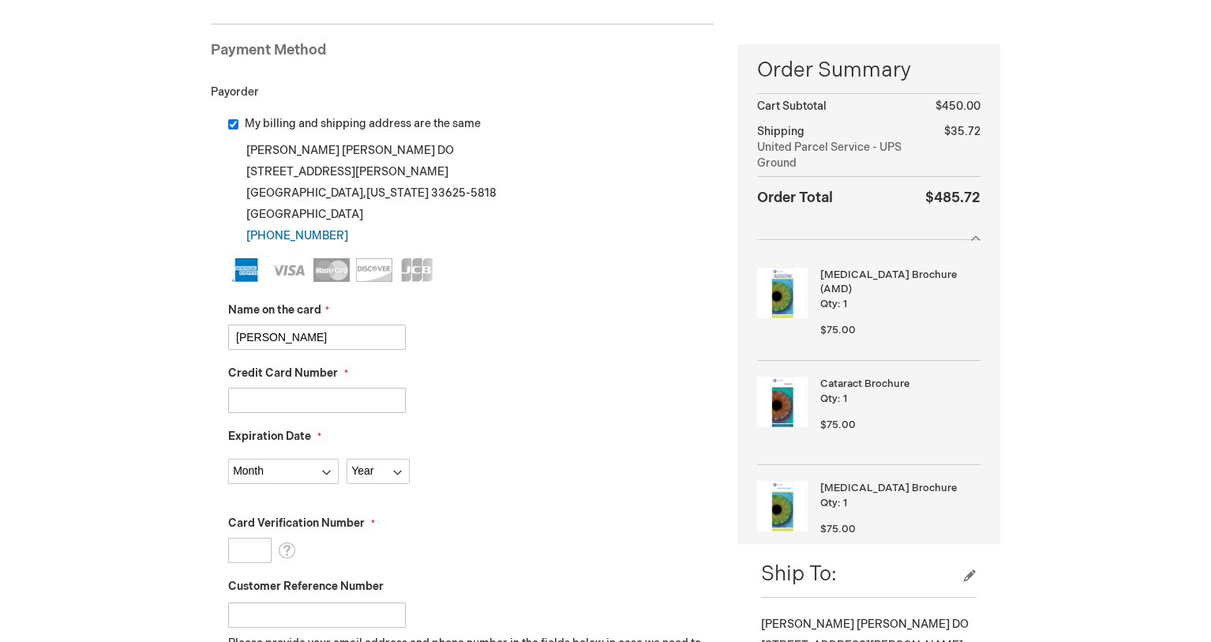
scroll to position [237, 0]
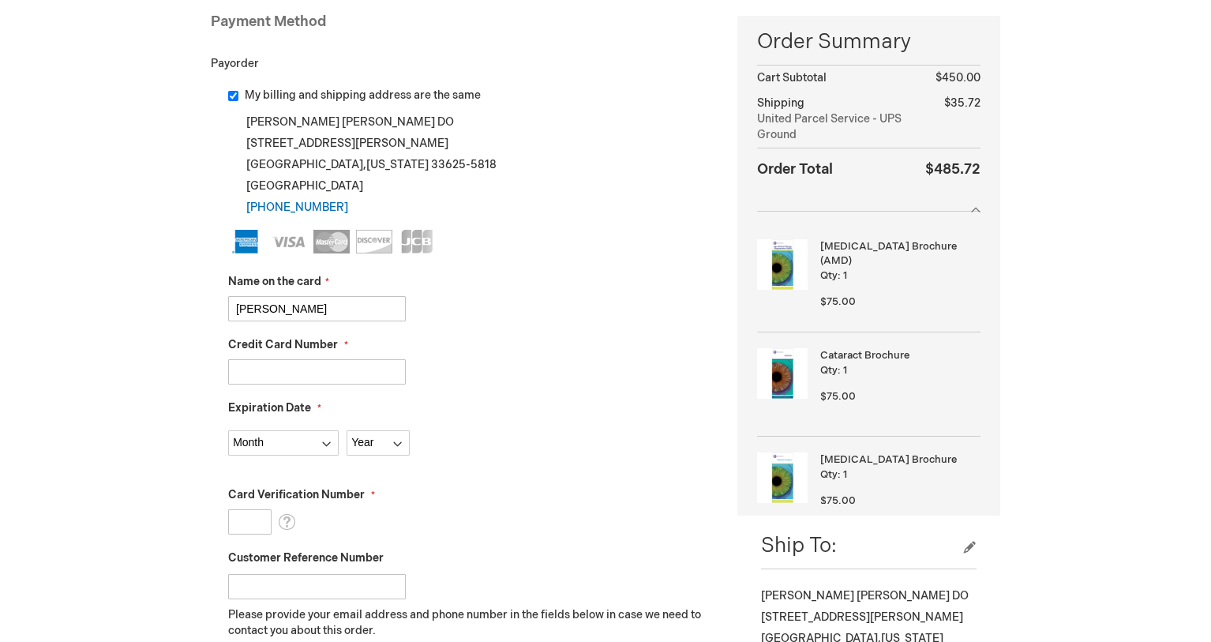
type input "371674321271002"
click at [312, 457] on fieldset "Name on the card Jorge Malouf Credit Card Number 371674321271002 Expiration Dat…" at bounding box center [471, 509] width 486 height 559
click at [311, 453] on select "Month 01 - January 02 - February 03 - March 04 - April 05 - May 06 - June 07 - …" at bounding box center [283, 442] width 111 height 25
select select "10"
click at [228, 430] on select "Month 01 - January 02 - February 03 - March 04 - April 05 - May 06 - June 07 - …" at bounding box center [283, 442] width 111 height 25
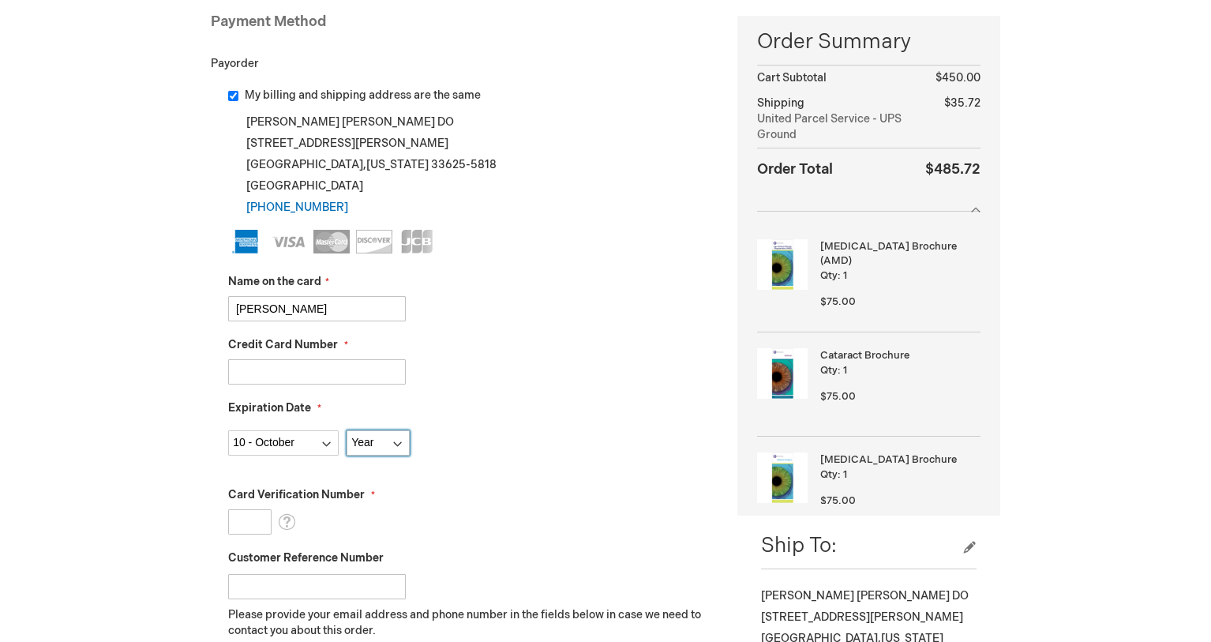
click at [377, 445] on select "Year 2025 2026 2027 2028 2029 2030 2031 2032 2033 2034 2035" at bounding box center [378, 442] width 63 height 25
select select "2029"
click at [347, 430] on select "Year 2025 2026 2027 2028 2029 2030 2031 2032 2033 2034 2035" at bounding box center [378, 442] width 63 height 25
click at [265, 520] on input "Card Verification Number" at bounding box center [249, 521] width 43 height 25
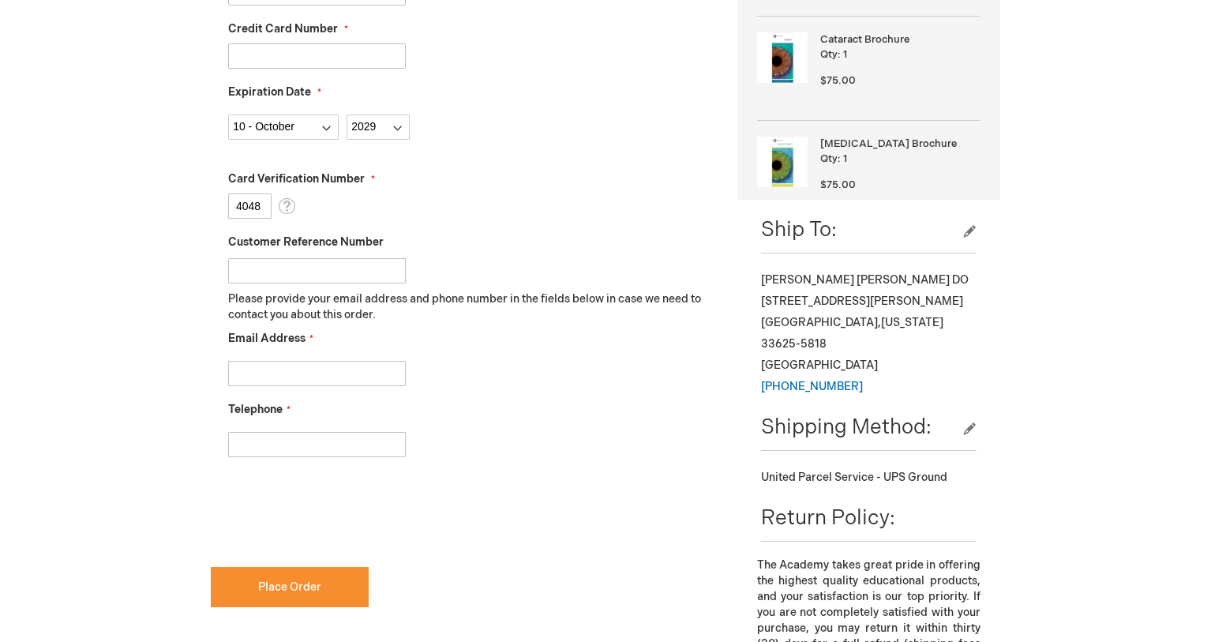
scroll to position [632, 0]
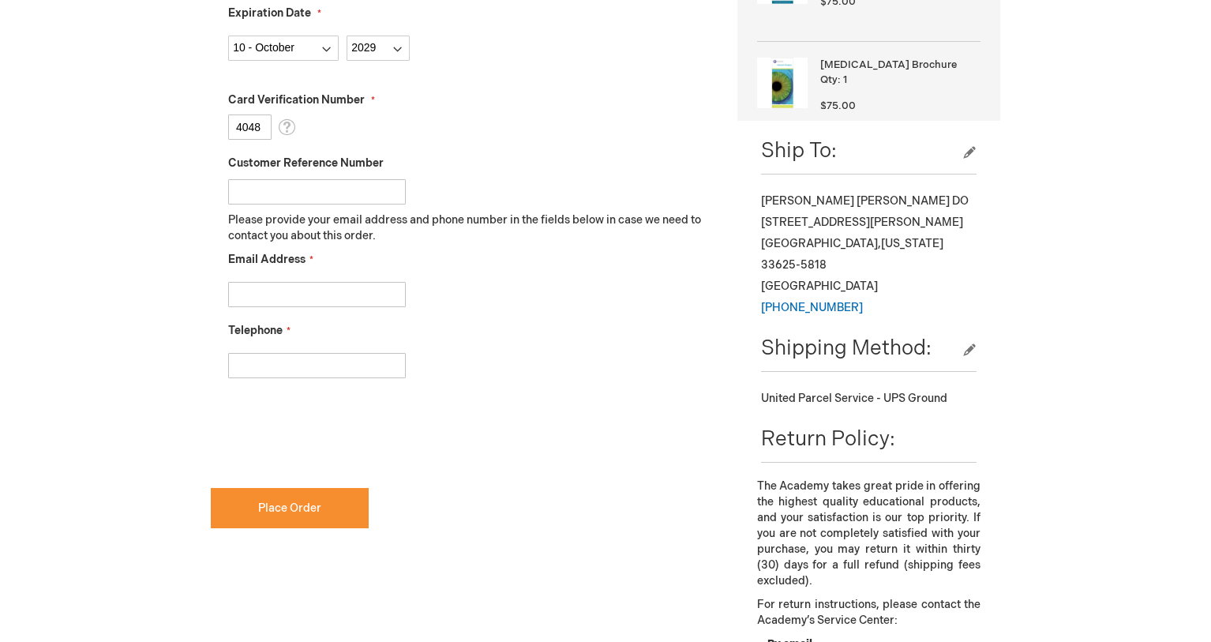
type input "4048"
click at [277, 284] on input "Email Address" at bounding box center [317, 294] width 178 height 25
type input "maloufeye@gmail.com"
drag, startPoint x: 330, startPoint y: 372, endPoint x: 182, endPoint y: 359, distance: 148.2
click at [185, 359] on div "Jorge Malouf Log Out Search My Cart 6 6 items CLOSE RECENTLY ADDED ITEM(S) Clos…" at bounding box center [605, 285] width 1211 height 1835
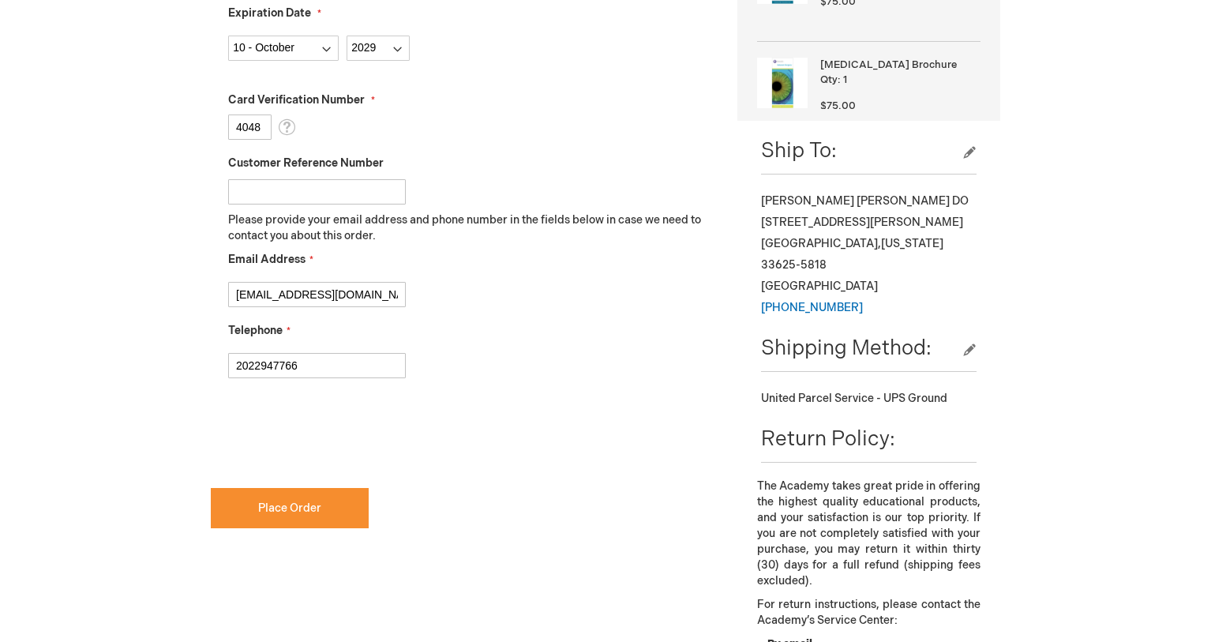
type input "2022947766"
checkbox input "true"
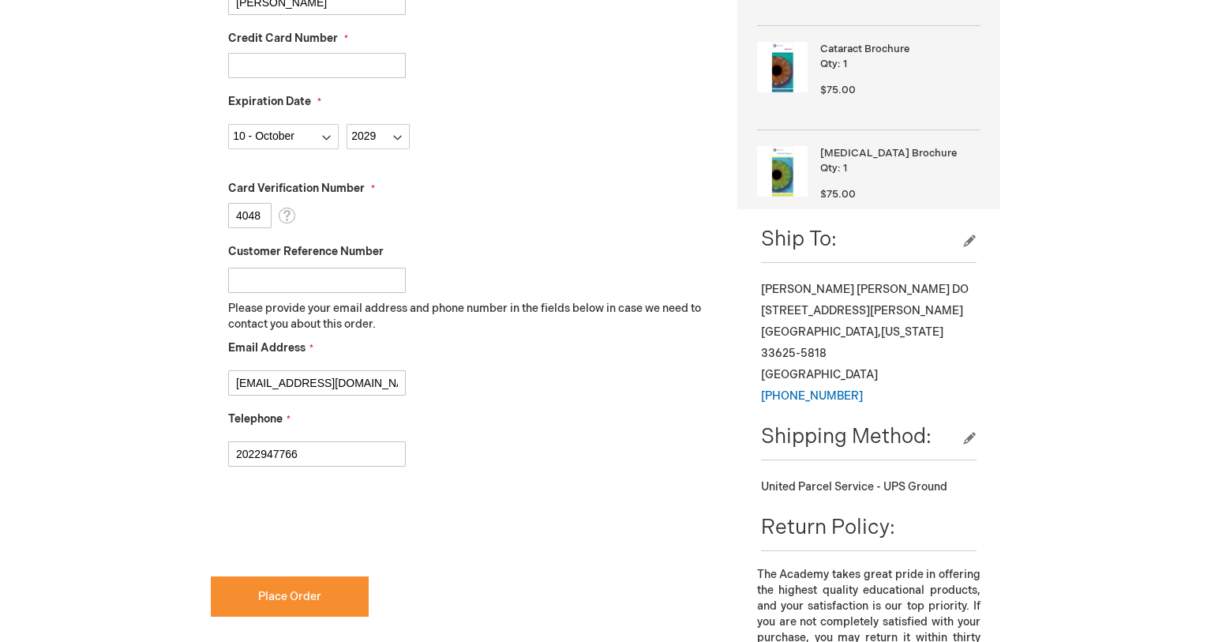
scroll to position [711, 0]
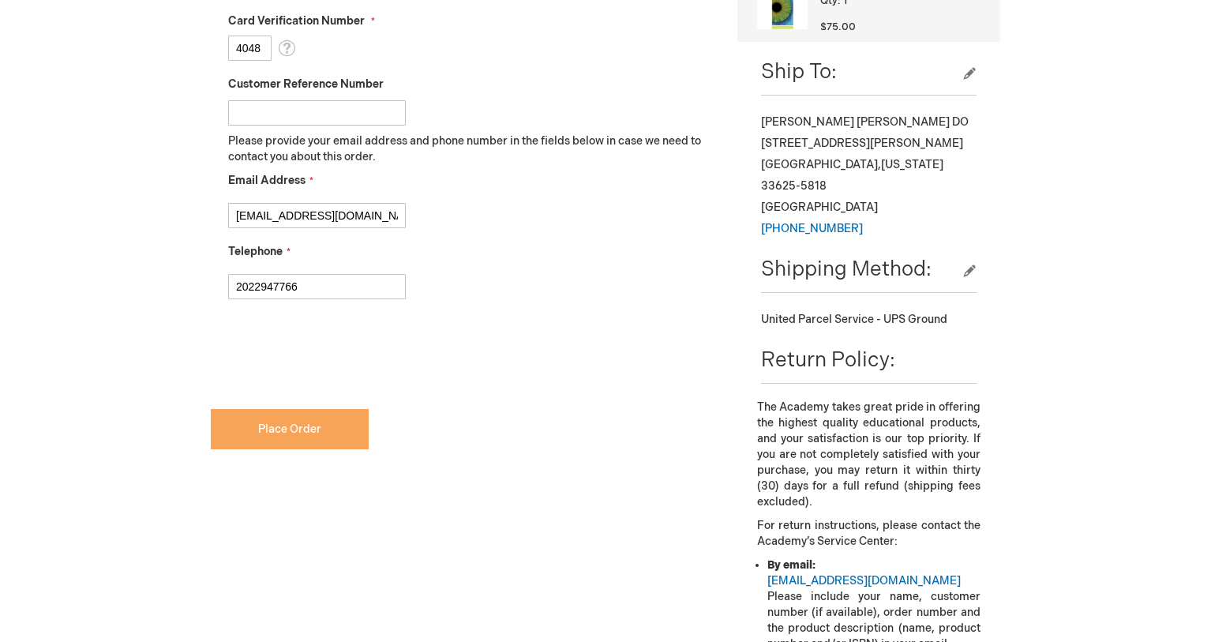
click at [317, 433] on span "Place Order" at bounding box center [289, 429] width 63 height 13
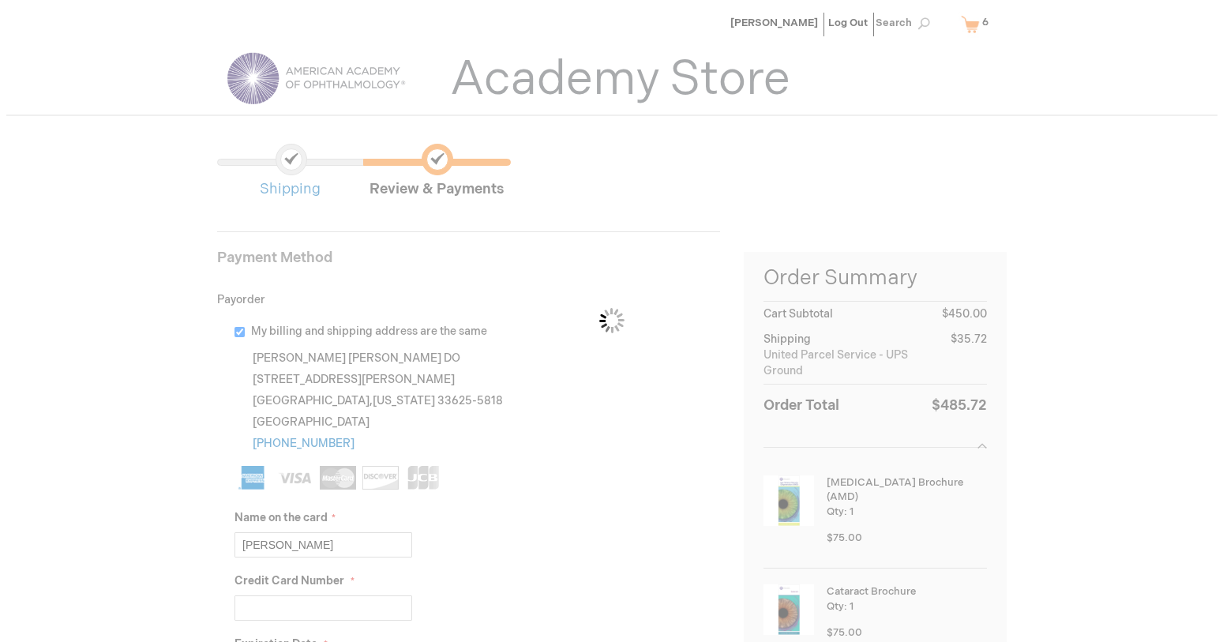
scroll to position [0, 0]
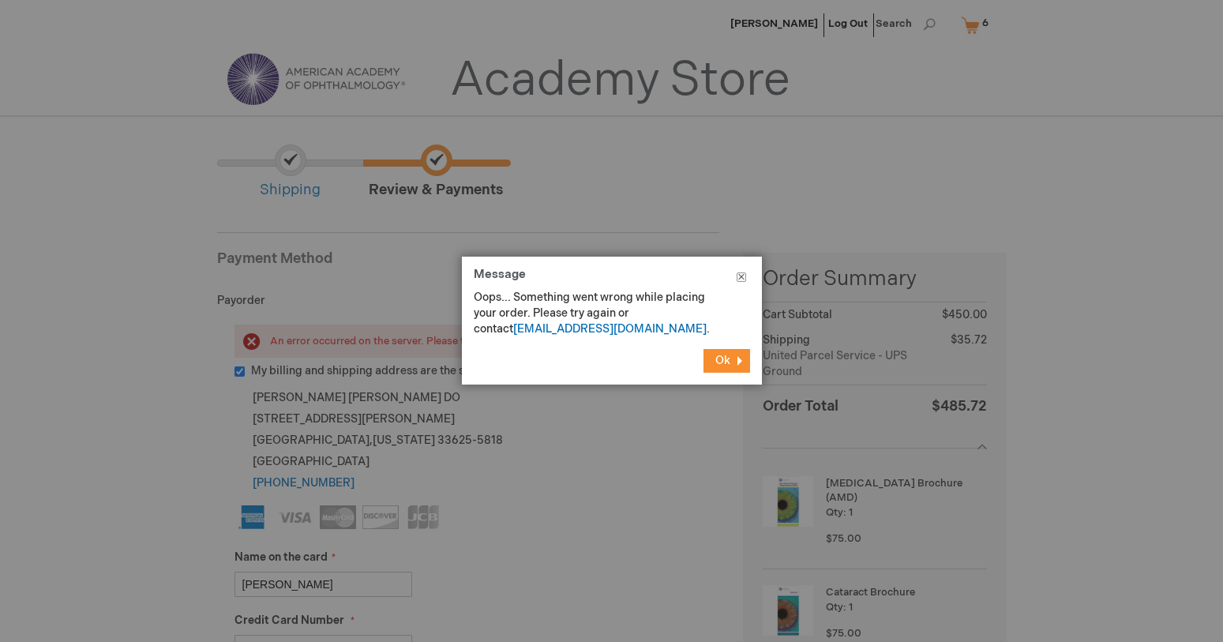
click at [740, 279] on button "Close" at bounding box center [741, 280] width 41 height 47
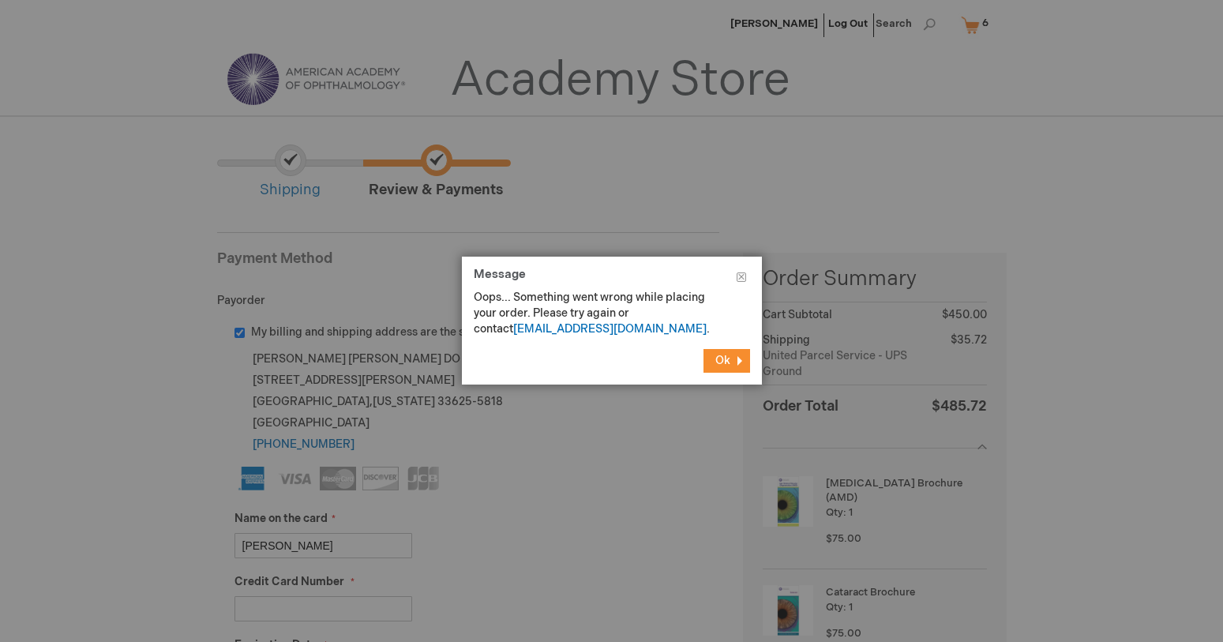
click at [717, 367] on button "Ok" at bounding box center [727, 361] width 47 height 24
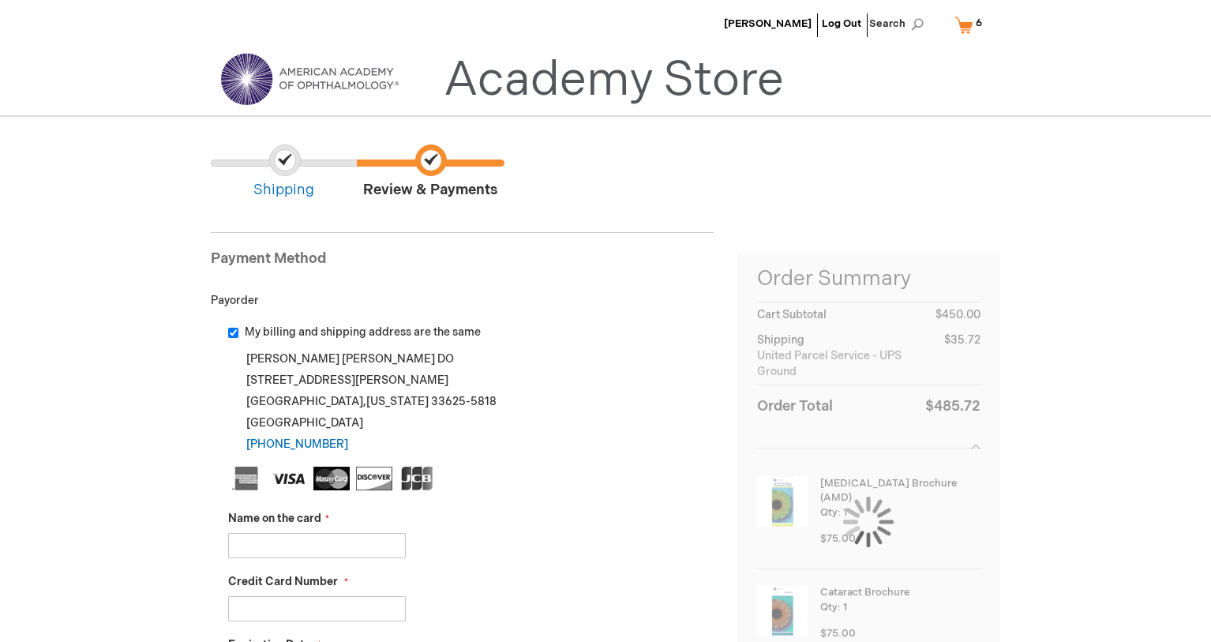
scroll to position [316, 0]
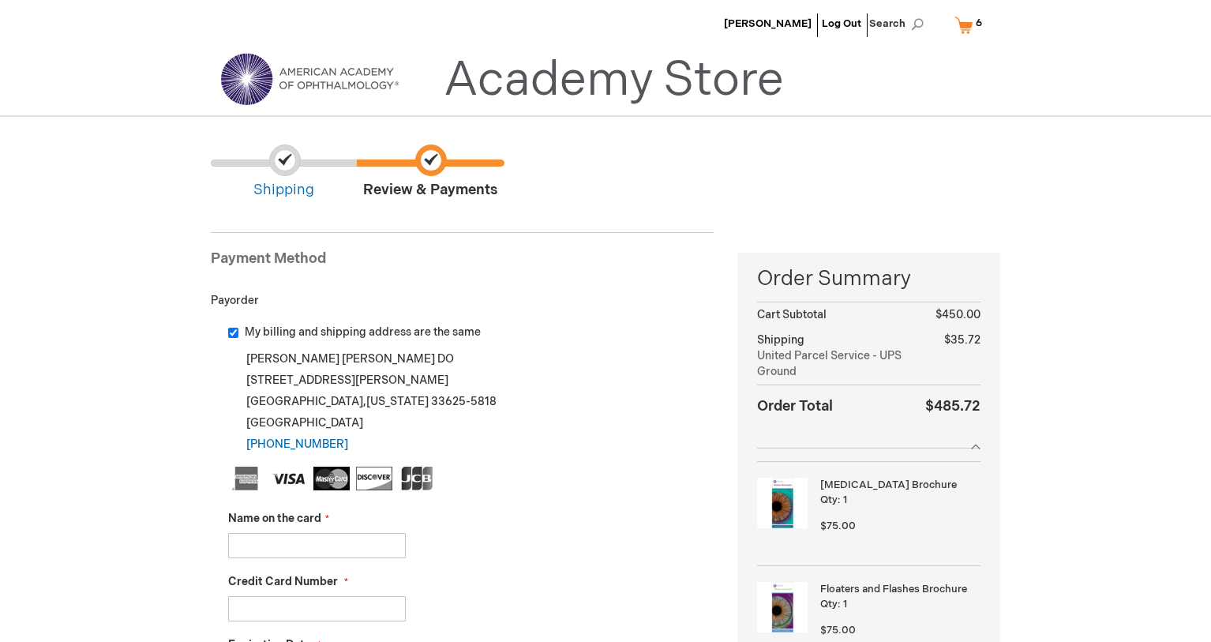
click at [275, 172] on span "Shipping" at bounding box center [284, 173] width 146 height 56
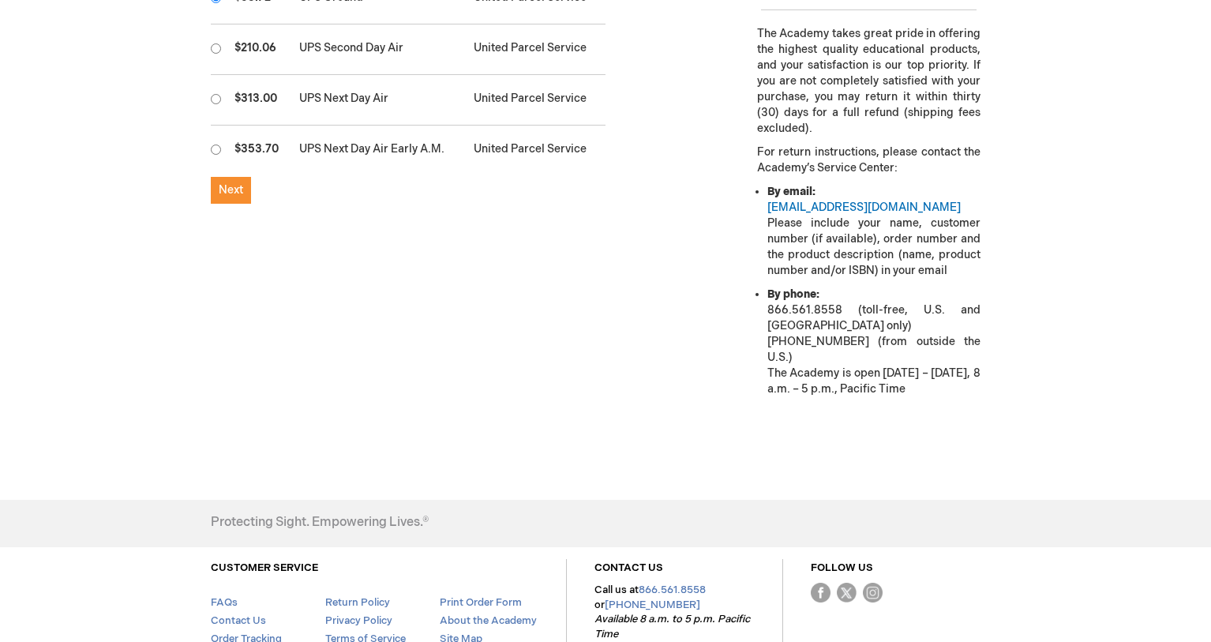
scroll to position [758, 0]
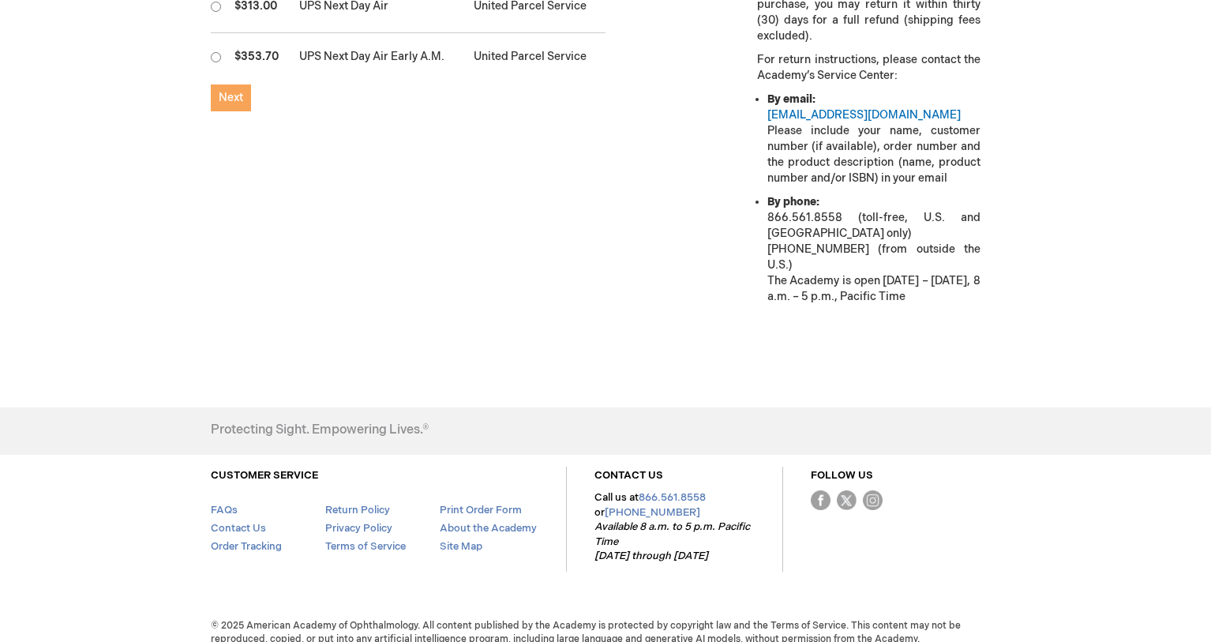
click at [242, 85] on button "Next" at bounding box center [231, 98] width 40 height 27
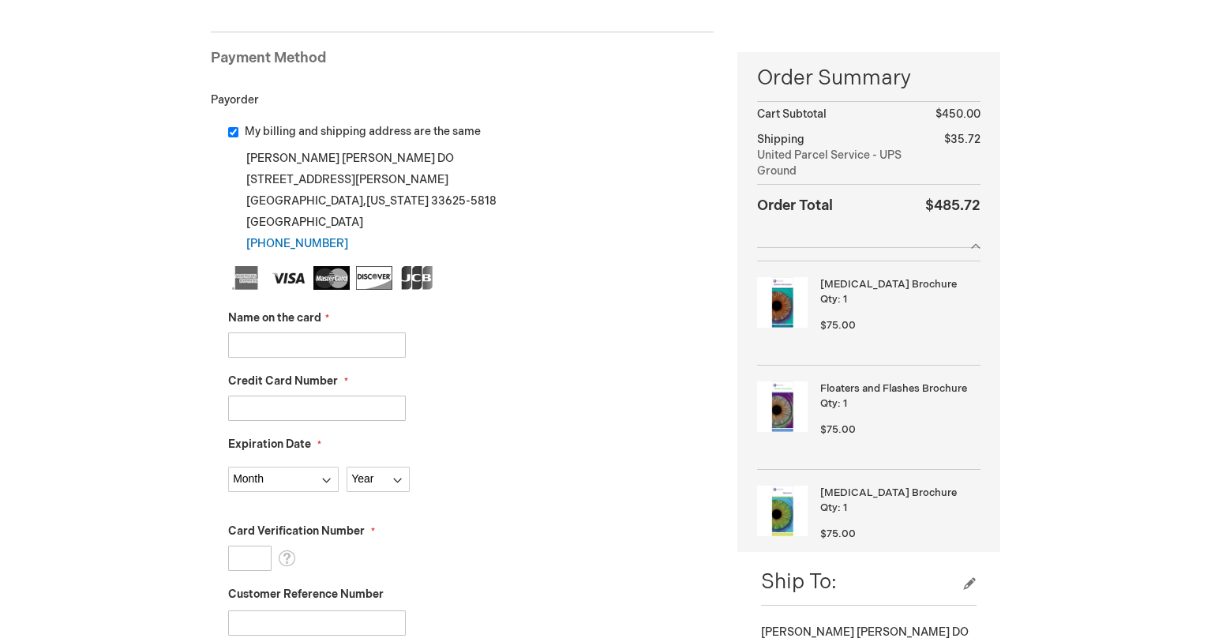
scroll to position [237, 0]
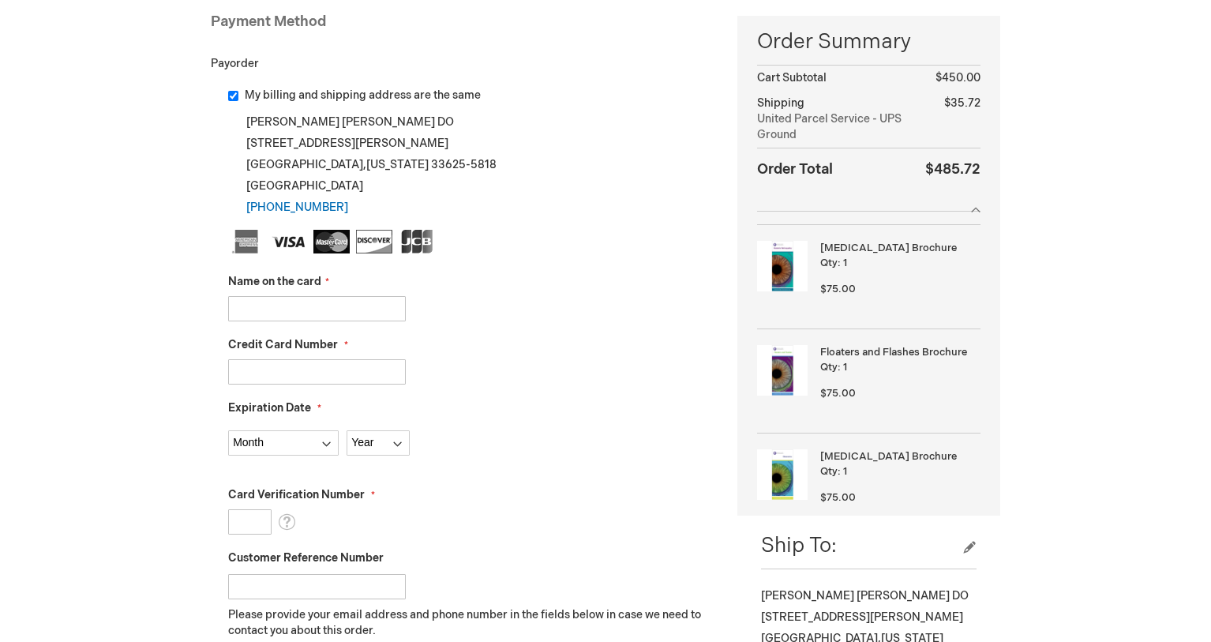
click at [335, 310] on input "Name on the card" at bounding box center [317, 308] width 178 height 25
type input "[PERSON_NAME]"
type input "[CREDIT_CARD_NUMBER]"
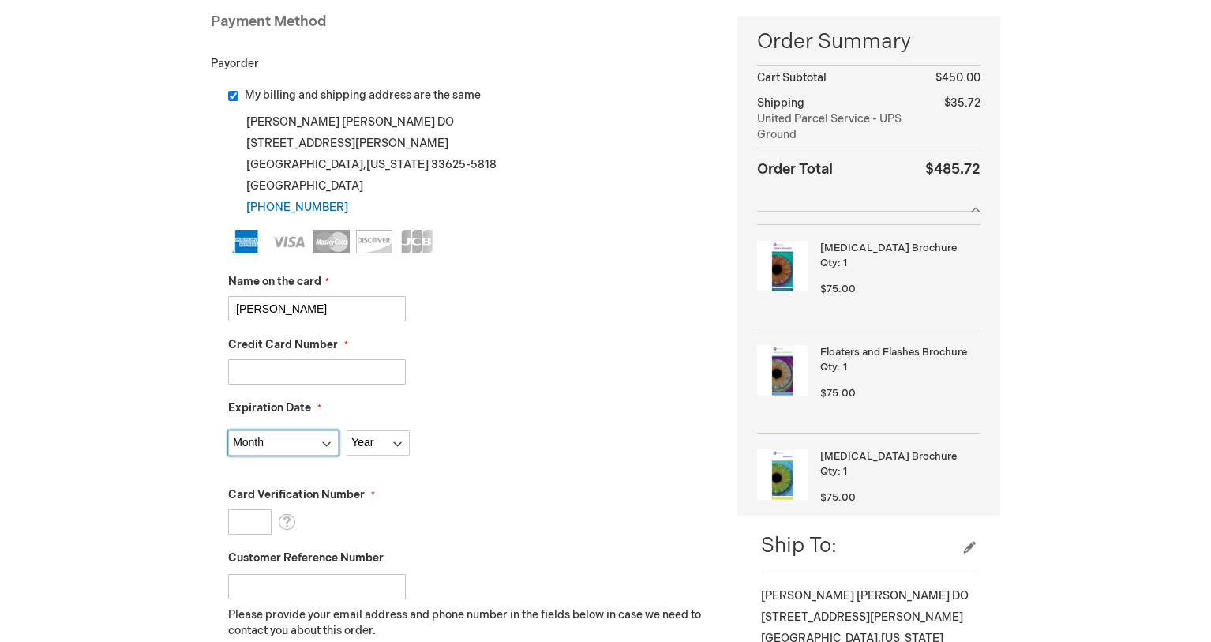
drag, startPoint x: 287, startPoint y: 434, endPoint x: 287, endPoint y: 443, distance: 9.5
click at [287, 438] on select "Month [DATE] - [DATE] - [DATE] - [DATE] - [DATE] - [DATE] - [DATE] - [DATE] - […" at bounding box center [283, 442] width 111 height 25
select select "10"
click at [228, 430] on select "Month [DATE] - [DATE] - [DATE] - [DATE] - [DATE] - [DATE] - [DATE] - [DATE] - […" at bounding box center [283, 442] width 111 height 25
click at [393, 438] on select "Year [DATE] 2026 2027 2028 2029 2030 2031 2032 2033 2034 2035" at bounding box center [378, 442] width 63 height 25
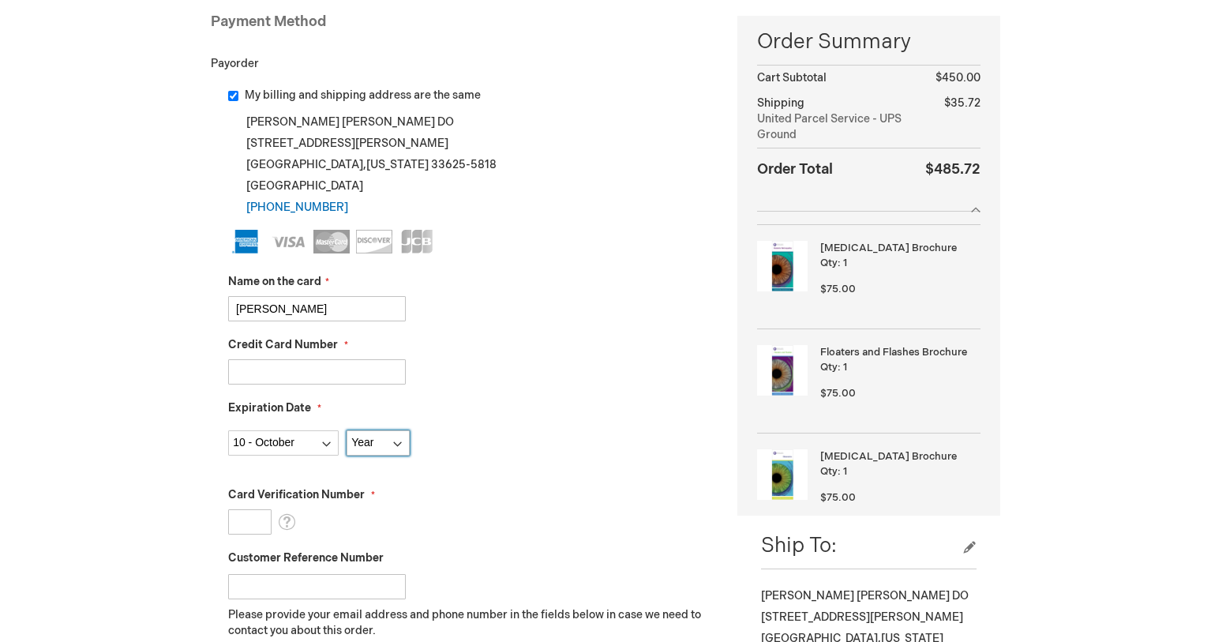
select select "2029"
click at [347, 430] on select "Year [DATE] 2026 2027 2028 2029 2030 2031 2032 2033 2034 2035" at bounding box center [378, 442] width 63 height 25
click at [257, 516] on input "Card Verification Number" at bounding box center [249, 521] width 43 height 25
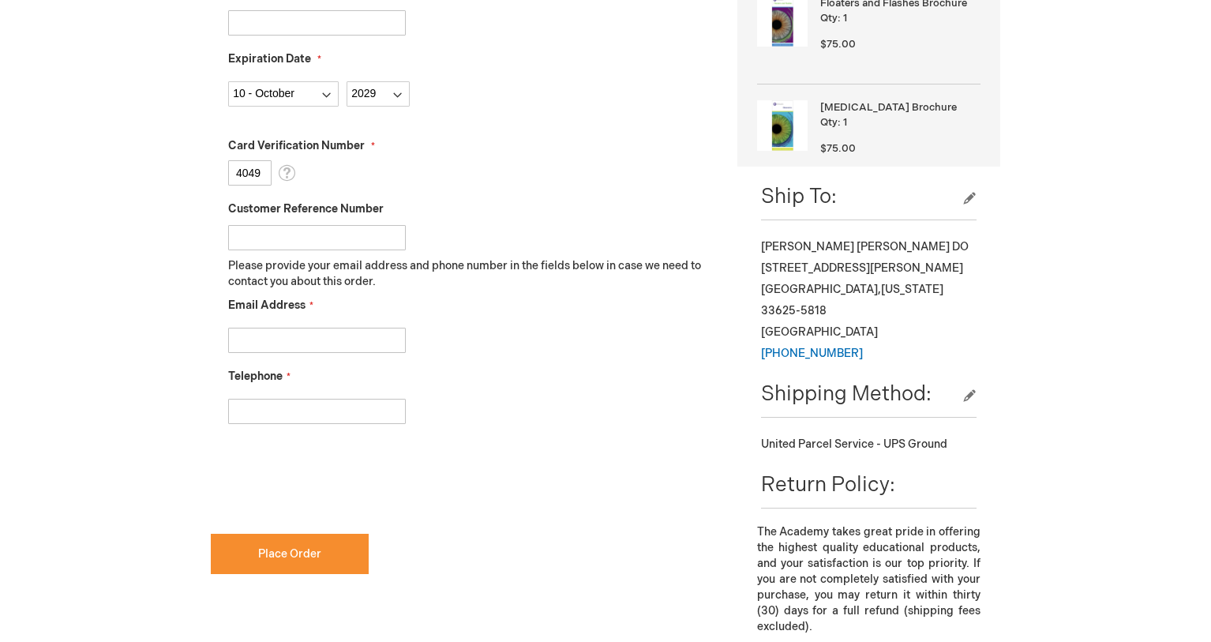
scroll to position [632, 0]
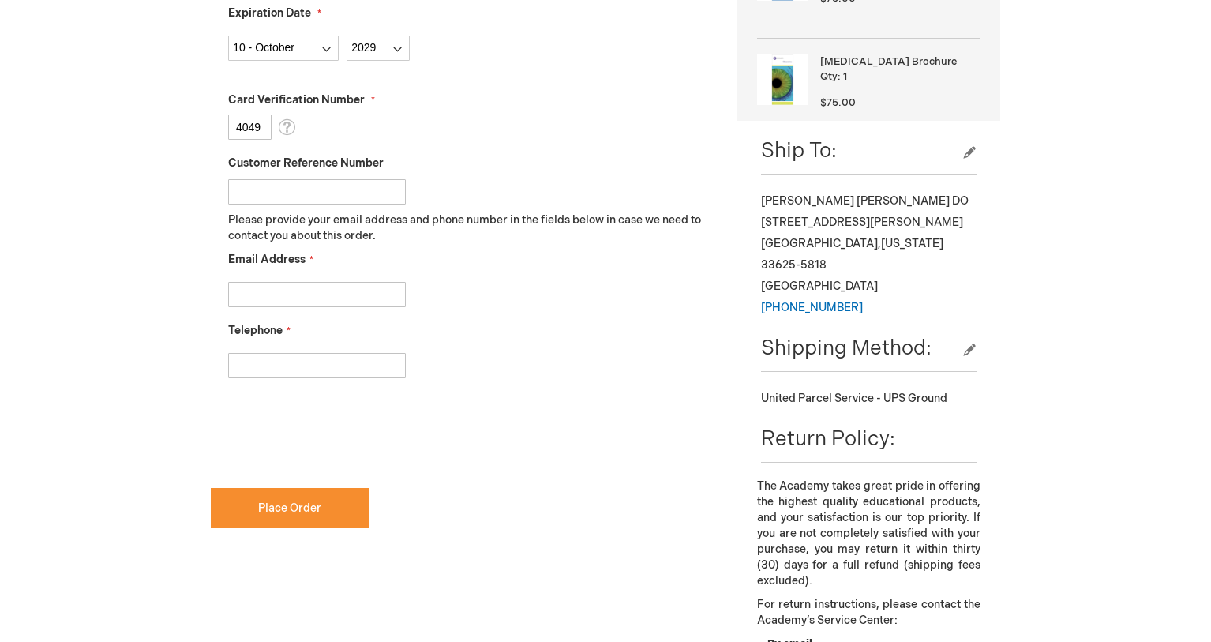
type input "4049"
click at [329, 295] on input "Email Address" at bounding box center [317, 294] width 178 height 25
click at [324, 194] on input "Customer Reference Number" at bounding box center [317, 191] width 178 height 25
type input "001"
click at [311, 293] on input "Email Address" at bounding box center [317, 294] width 178 height 25
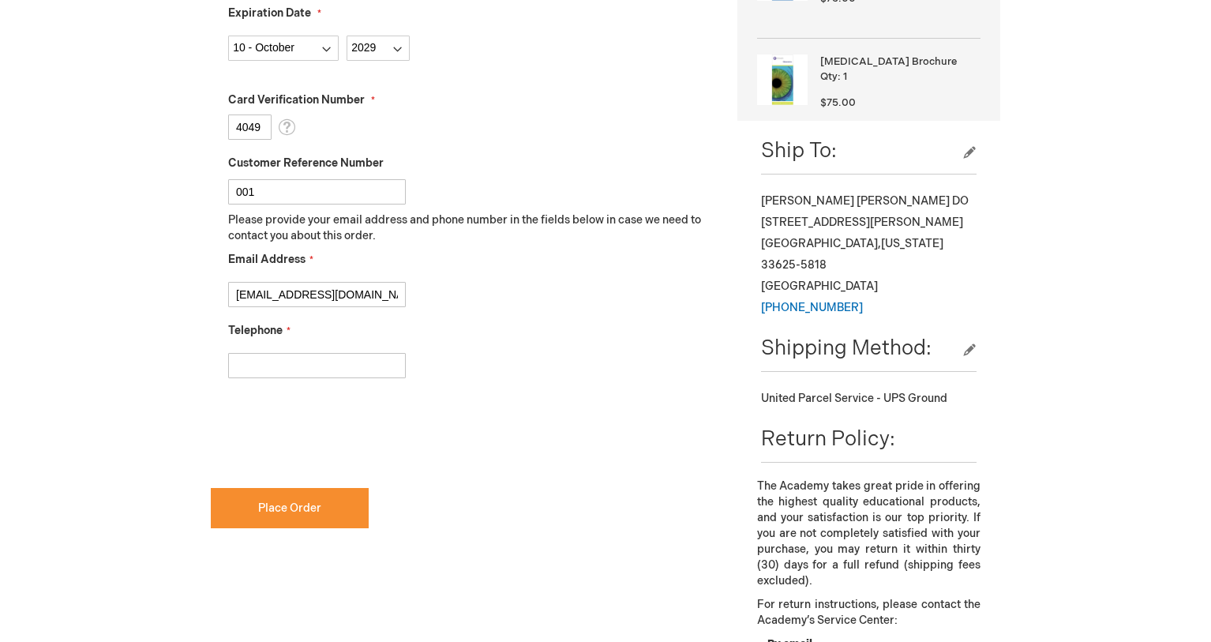
type input "[EMAIL_ADDRESS][DOMAIN_NAME]"
type input "2022947766"
checkbox input "true"
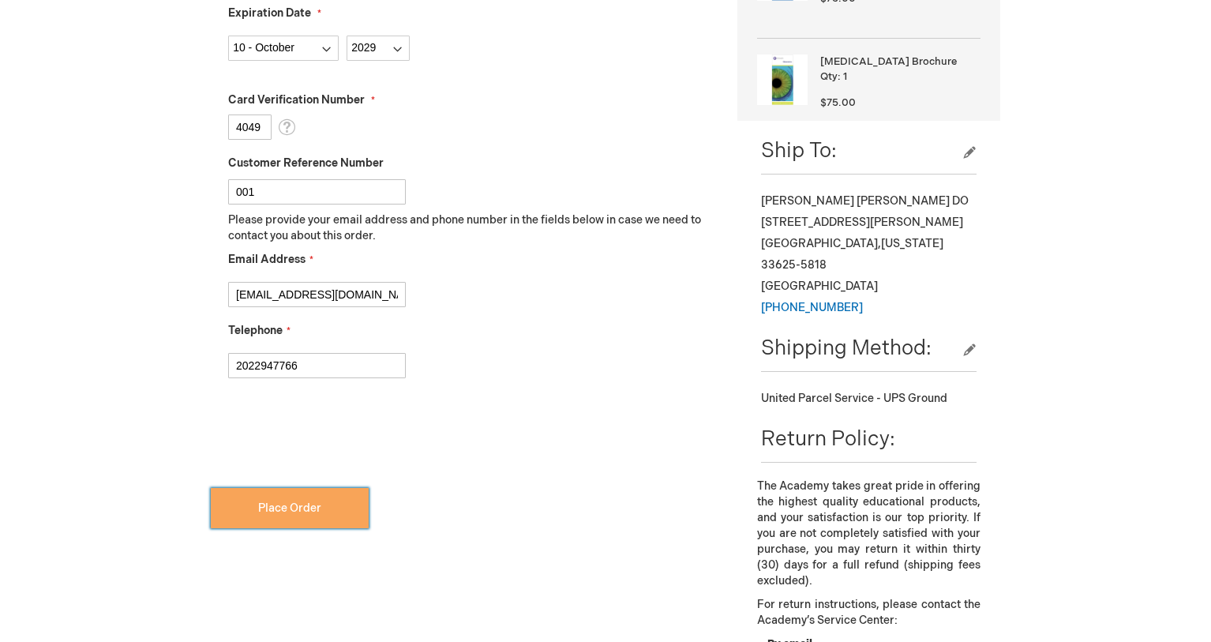
click at [301, 509] on span "Place Order" at bounding box center [289, 507] width 63 height 13
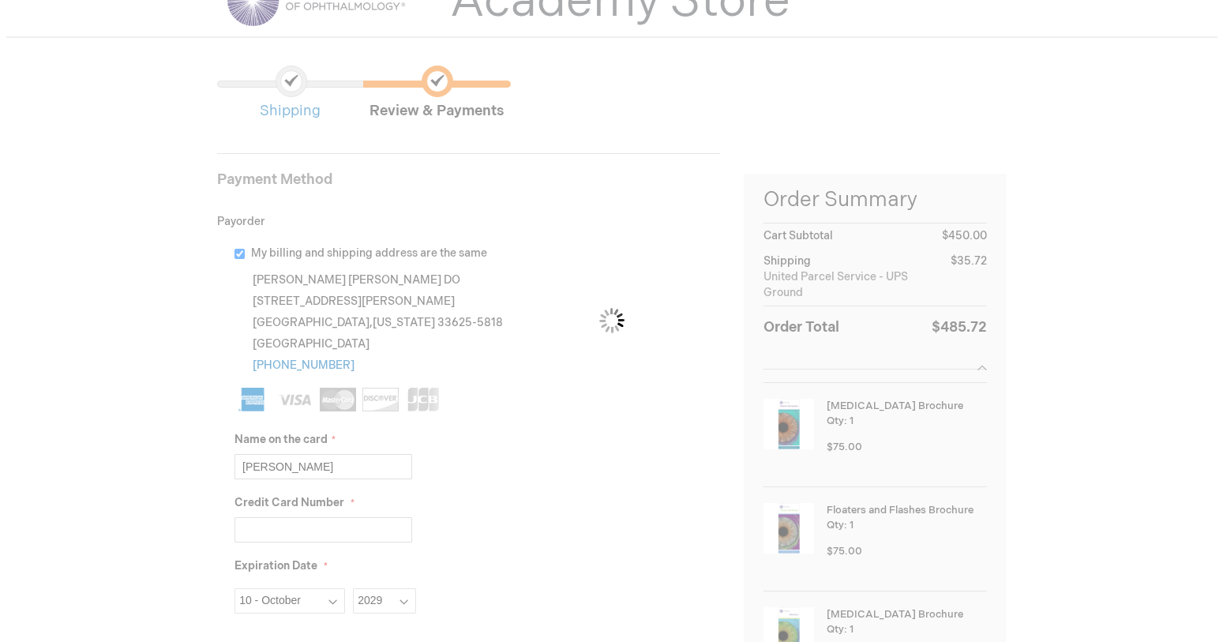
scroll to position [0, 0]
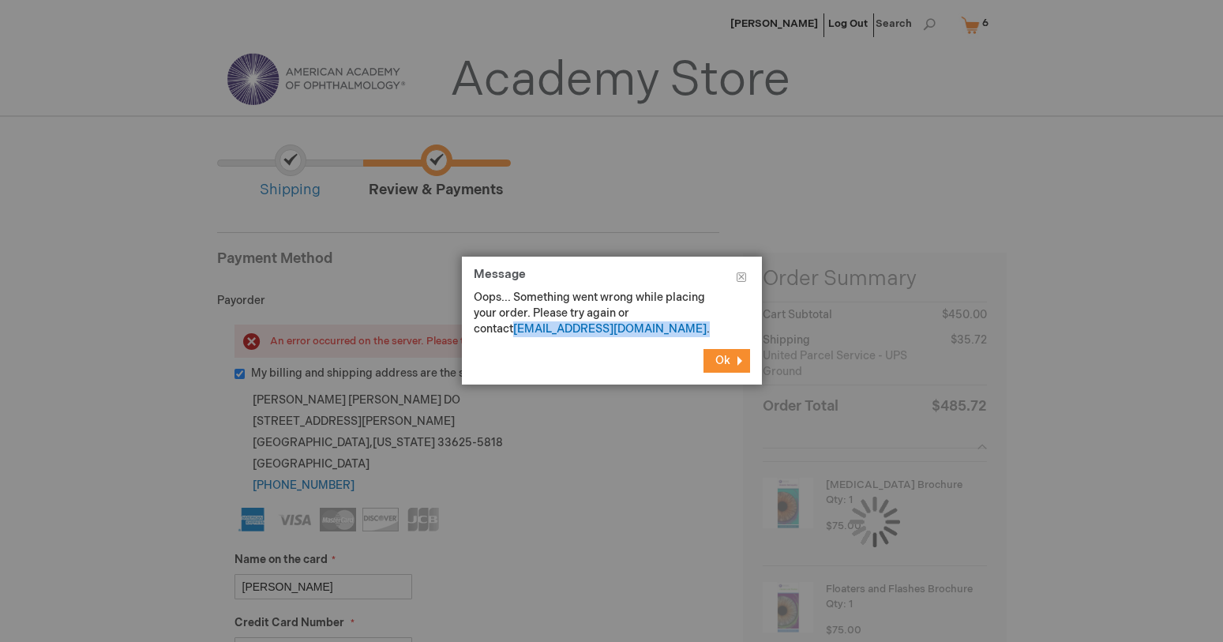
drag, startPoint x: 651, startPoint y: 325, endPoint x: 472, endPoint y: 332, distance: 178.6
click at [472, 332] on div "Oops... Something went wrong while placing your order. Please try again or cont…" at bounding box center [612, 313] width 300 height 47
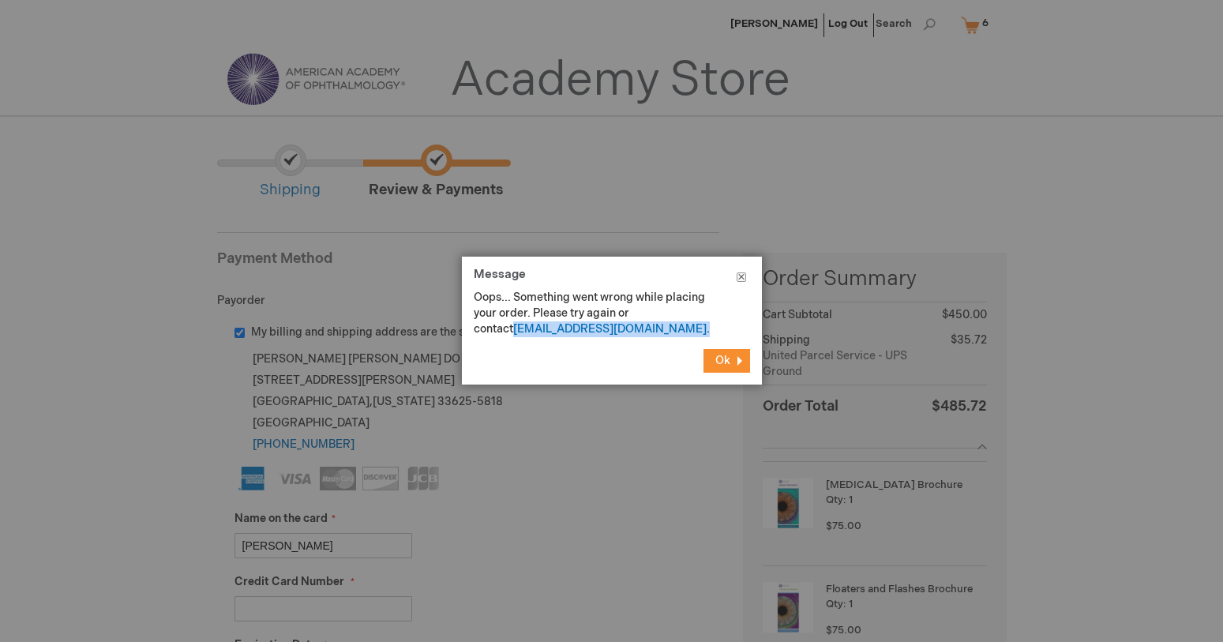
click at [736, 271] on button "Close" at bounding box center [741, 280] width 41 height 47
drag, startPoint x: 735, startPoint y: 344, endPoint x: 732, endPoint y: 363, distance: 20.0
click at [732, 362] on footer "Ok" at bounding box center [612, 360] width 300 height 47
click at [731, 364] on button "Ok" at bounding box center [727, 361] width 47 height 24
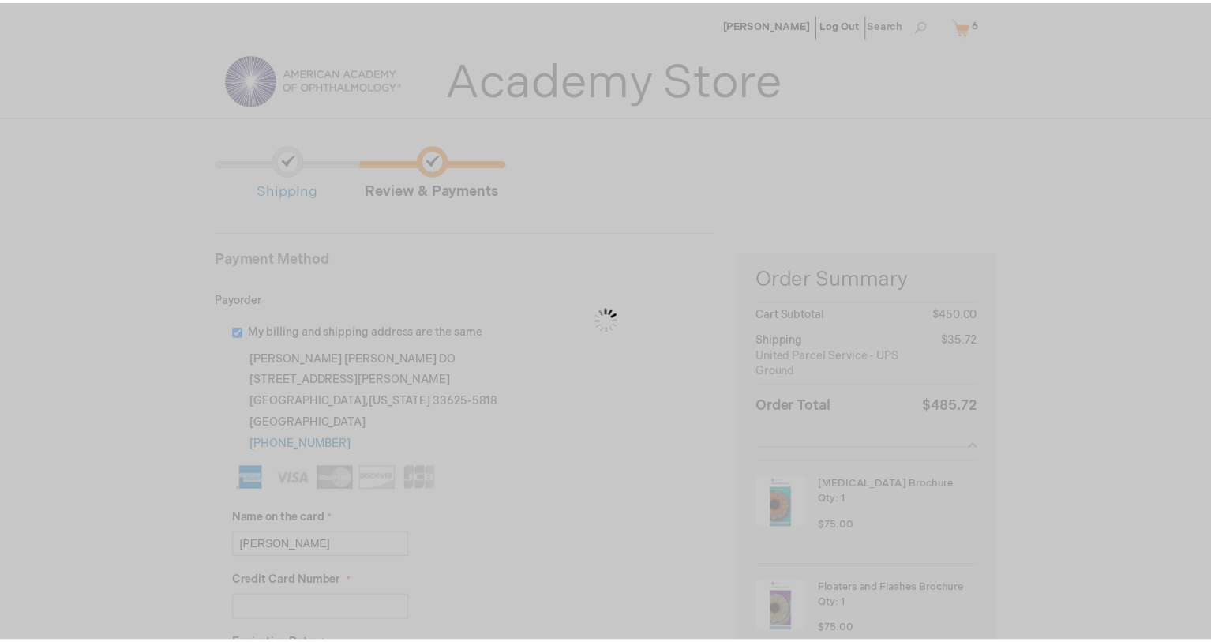
scroll to position [819, 0]
